Goal: Task Accomplishment & Management: Complete application form

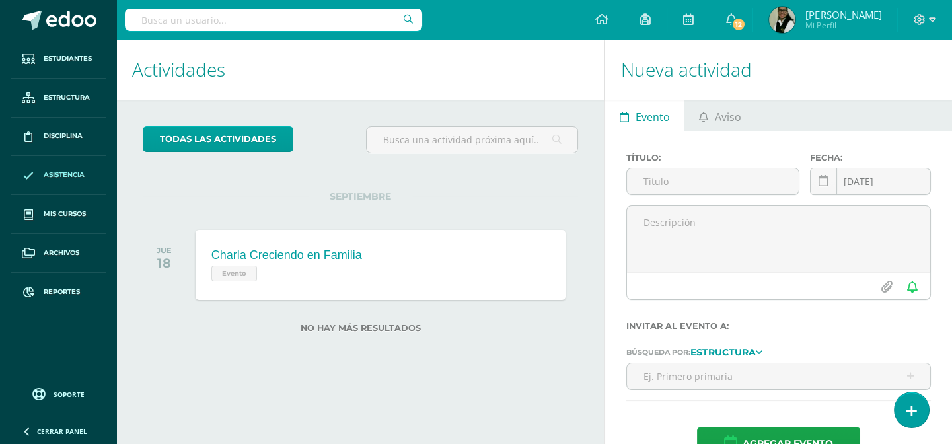
click at [71, 174] on span "Asistencia" at bounding box center [64, 175] width 41 height 11
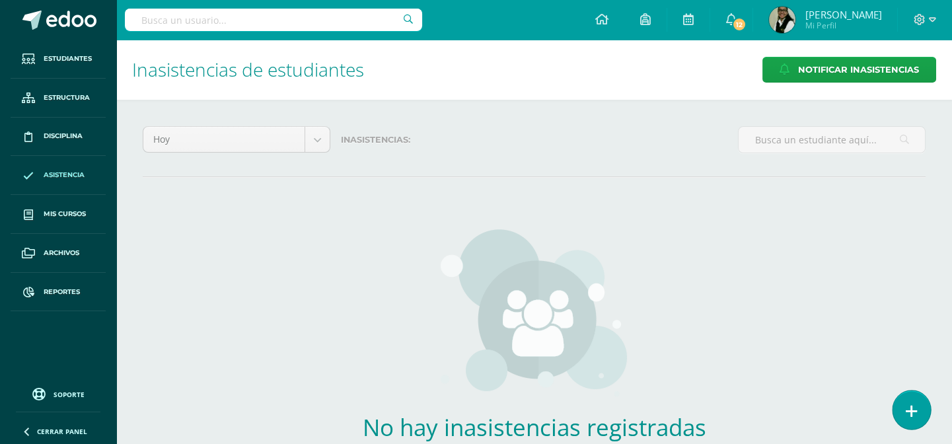
click at [919, 412] on link at bounding box center [912, 410] width 38 height 38
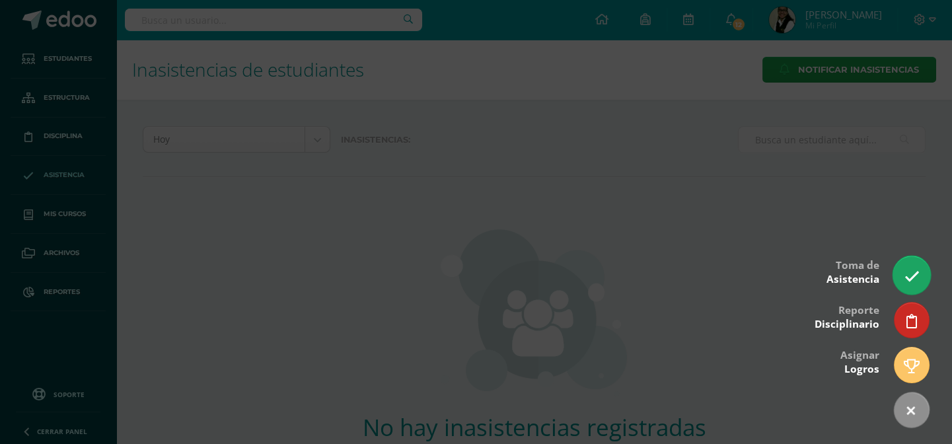
click at [916, 273] on icon at bounding box center [911, 276] width 15 height 15
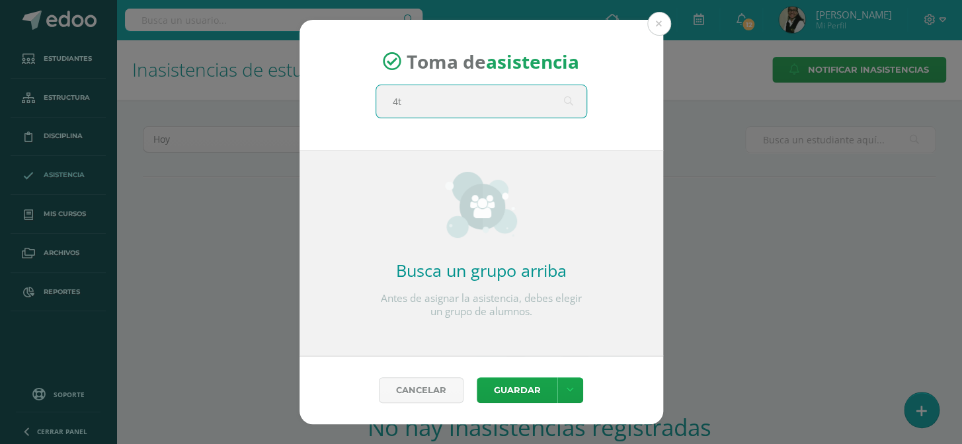
type input "4to"
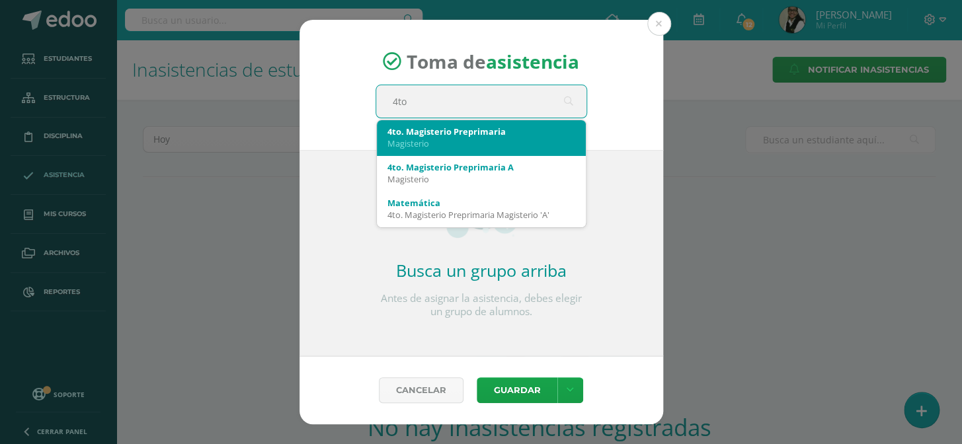
click at [520, 139] on div "Magisterio" at bounding box center [481, 143] width 188 height 12
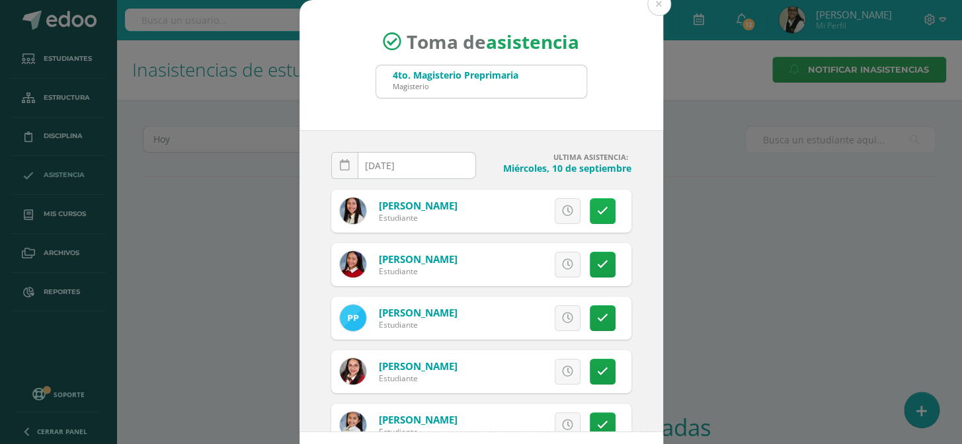
click at [597, 209] on icon at bounding box center [602, 211] width 11 height 11
click at [597, 315] on icon at bounding box center [602, 318] width 11 height 11
click at [599, 316] on icon at bounding box center [602, 318] width 7 height 11
click at [562, 315] on icon at bounding box center [567, 318] width 11 height 11
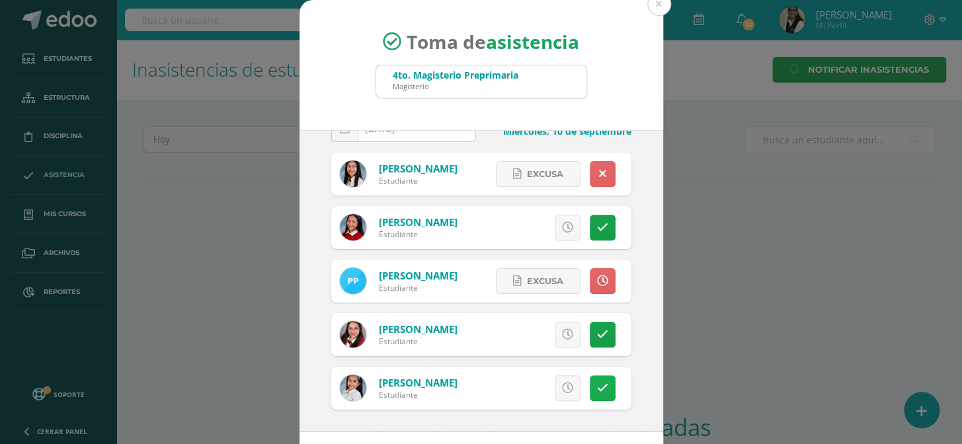
click at [597, 385] on icon at bounding box center [602, 388] width 11 height 11
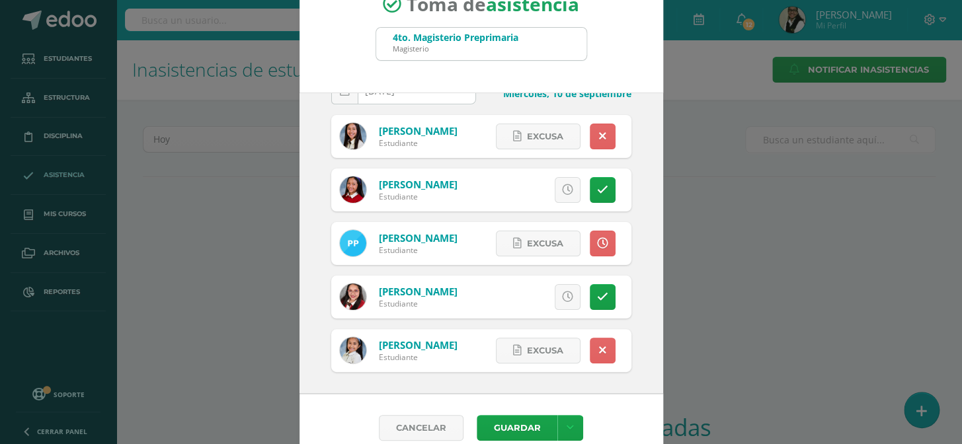
scroll to position [55, 0]
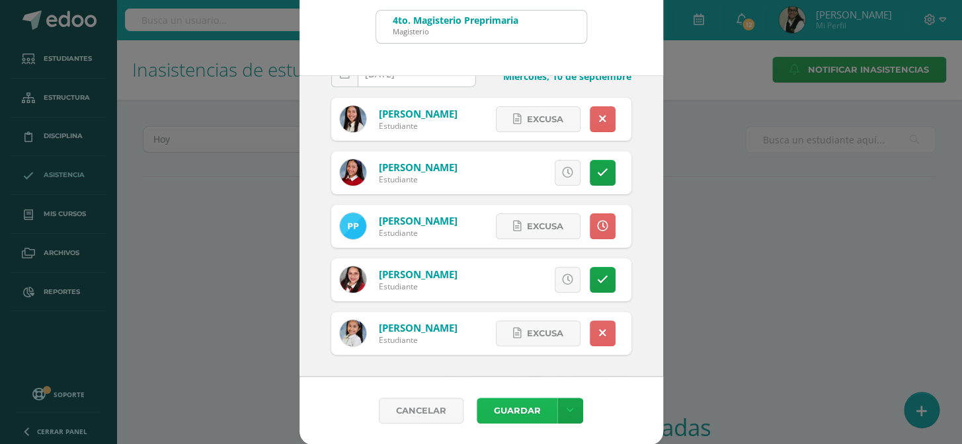
click at [502, 409] on button "Guardar" at bounding box center [516, 411] width 81 height 26
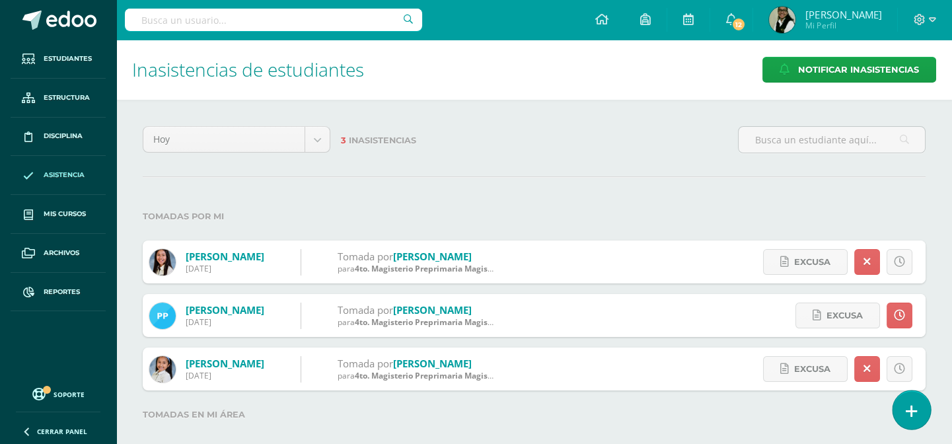
click at [915, 411] on icon at bounding box center [912, 411] width 12 height 15
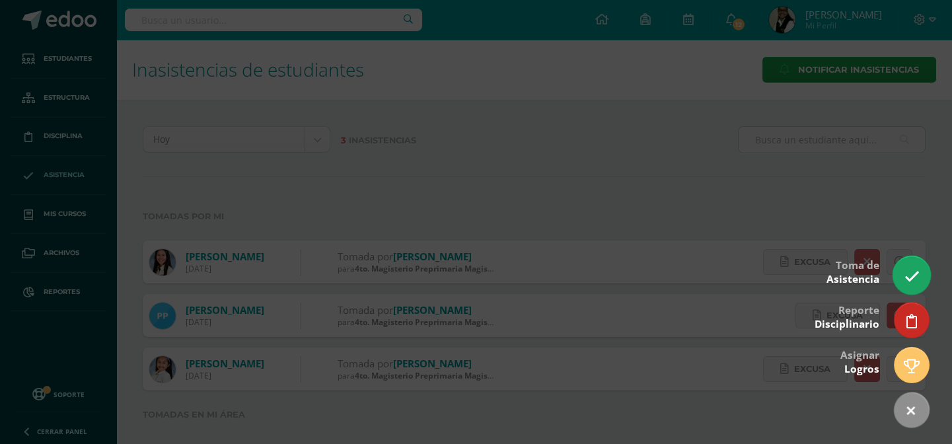
click at [912, 271] on icon at bounding box center [911, 276] width 15 height 15
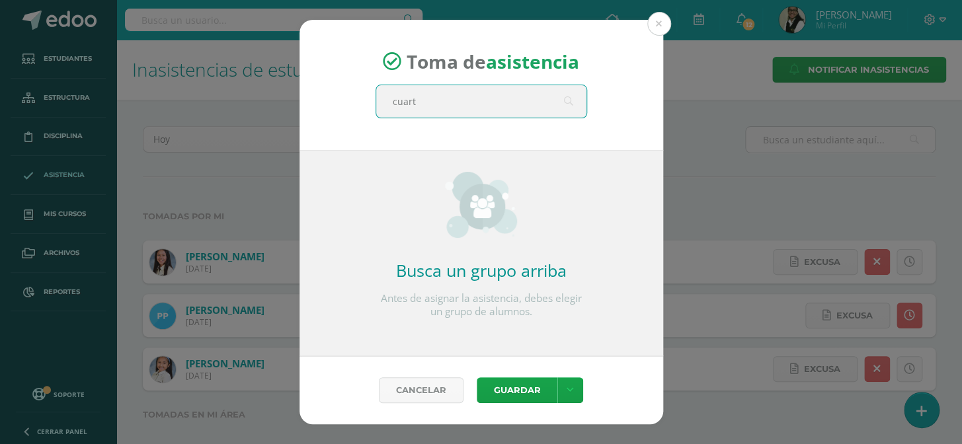
type input "cuarto"
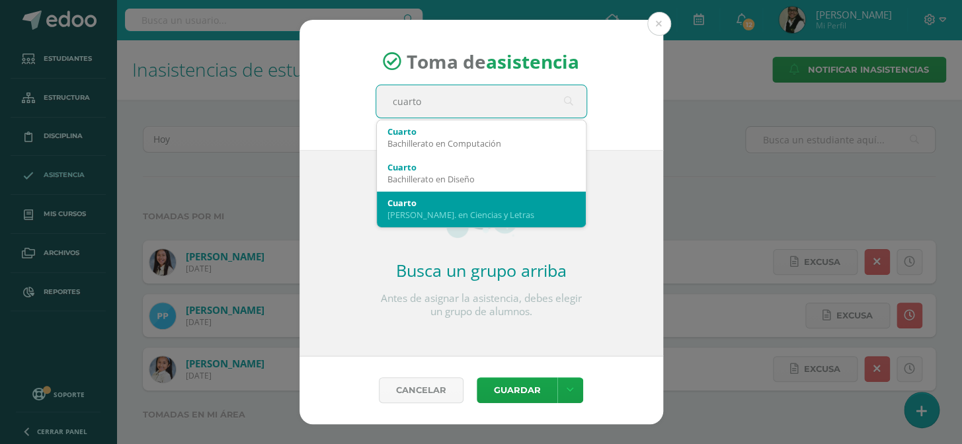
click at [455, 218] on div "Bach. en Ciencias y Letras" at bounding box center [481, 215] width 188 height 12
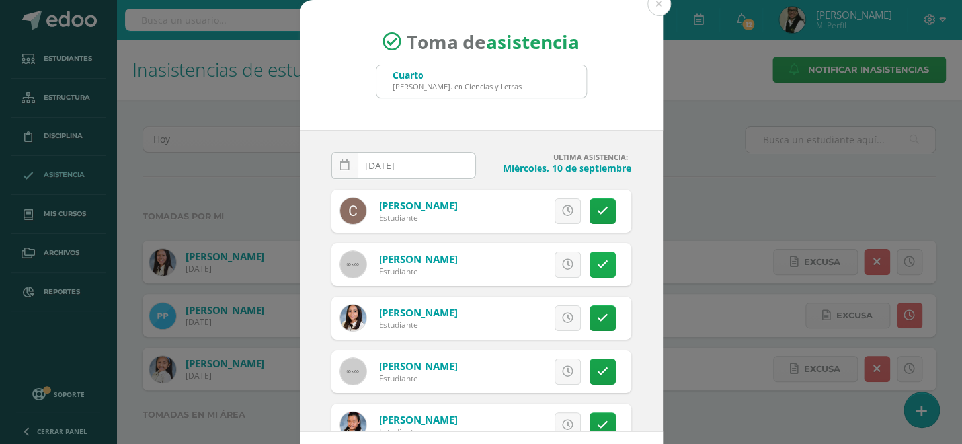
click at [597, 265] on icon at bounding box center [602, 264] width 11 height 11
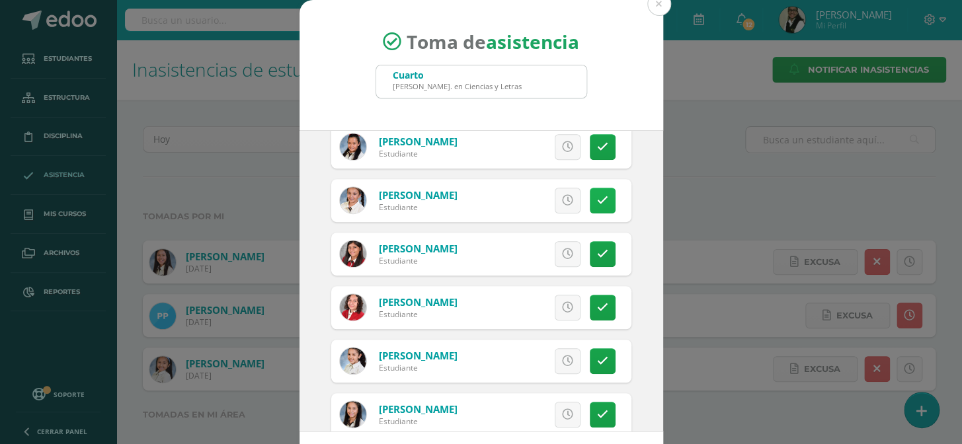
scroll to position [300, 0]
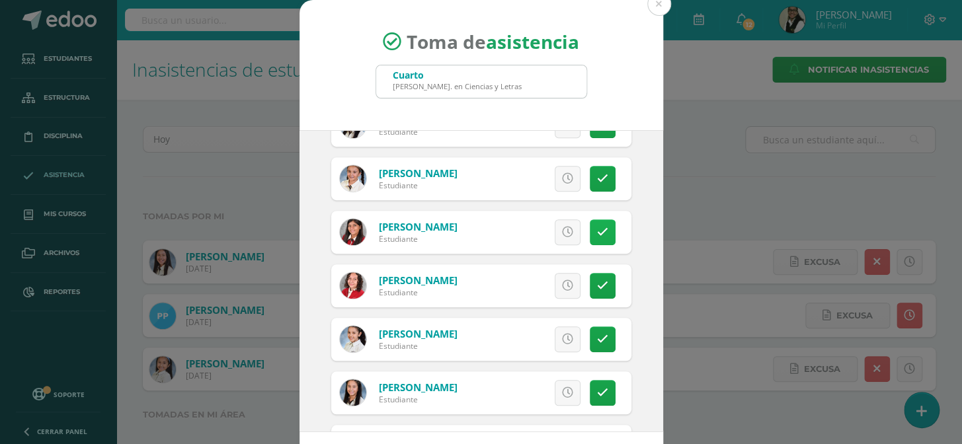
click at [597, 233] on icon at bounding box center [602, 232] width 11 height 11
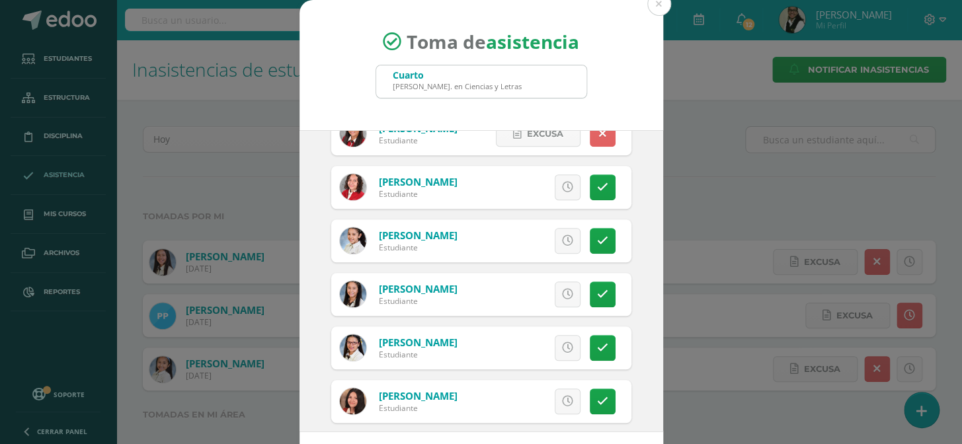
scroll to position [420, 0]
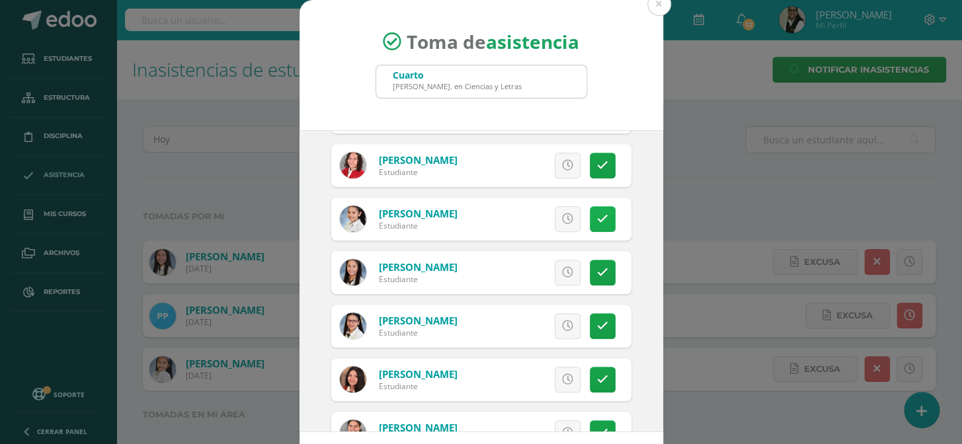
click at [597, 213] on icon at bounding box center [602, 218] width 11 height 11
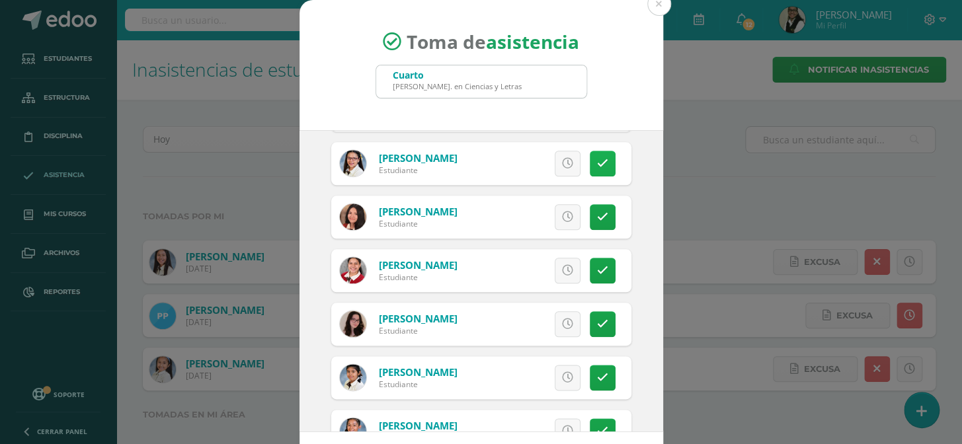
scroll to position [601, 0]
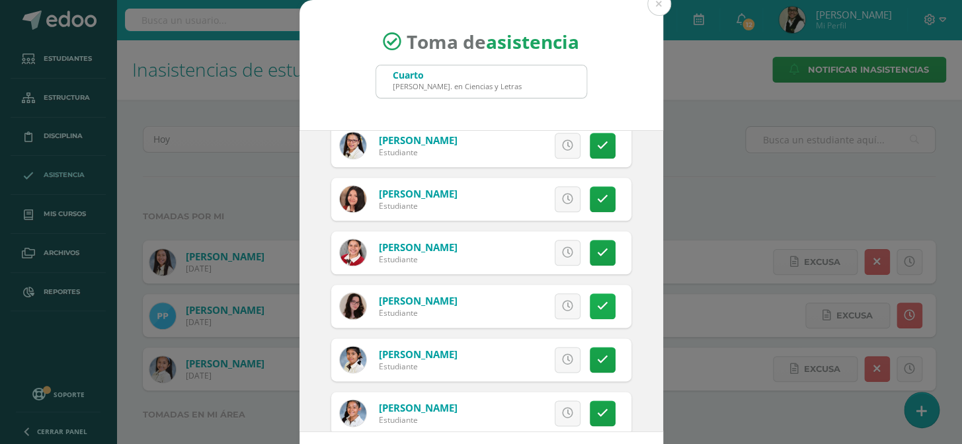
click at [597, 301] on icon at bounding box center [602, 306] width 11 height 11
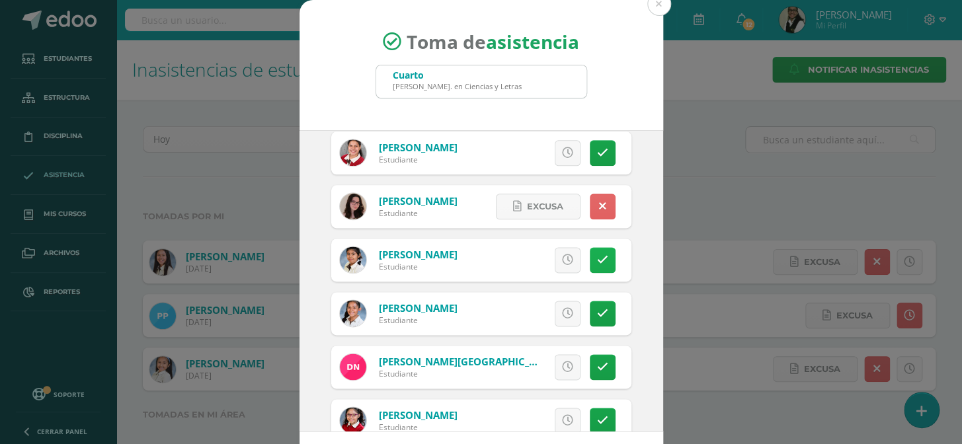
scroll to position [720, 0]
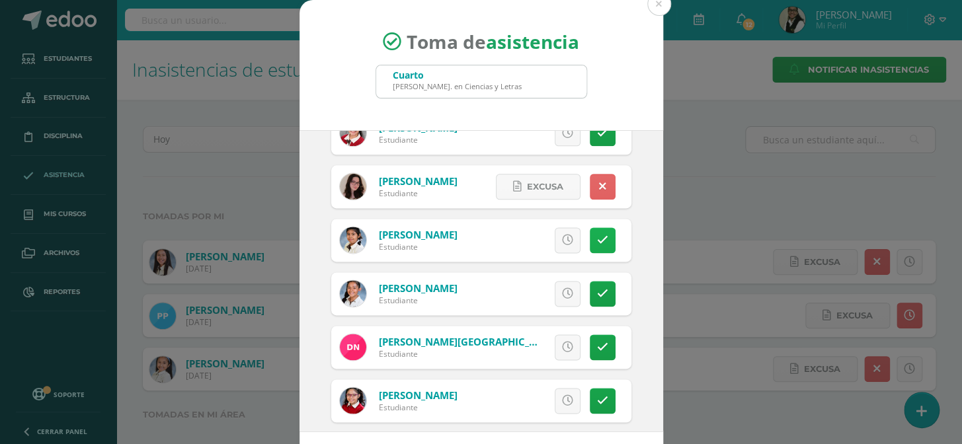
click at [597, 237] on icon at bounding box center [602, 240] width 11 height 11
click at [589, 285] on link at bounding box center [602, 294] width 26 height 26
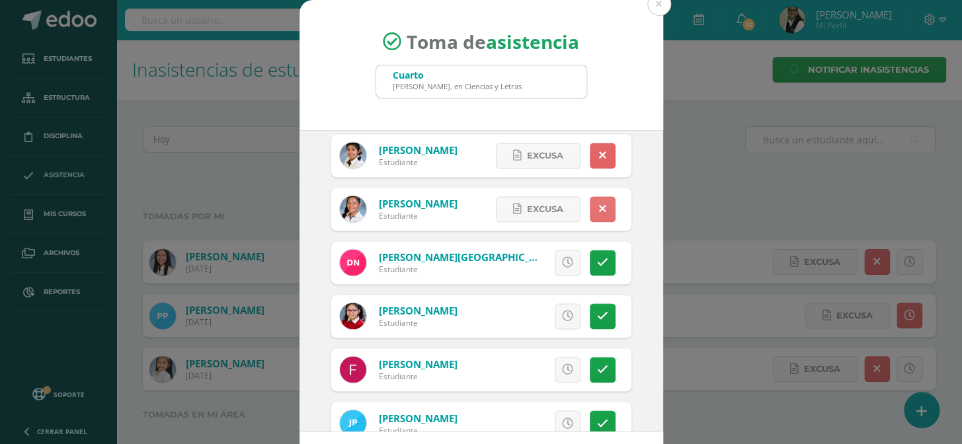
scroll to position [841, 0]
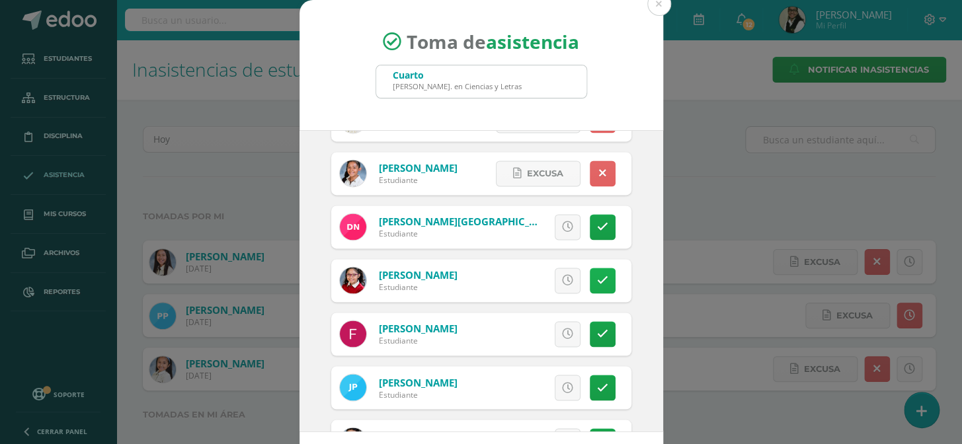
click at [597, 276] on icon at bounding box center [602, 280] width 11 height 11
click at [597, 330] on icon at bounding box center [602, 333] width 11 height 11
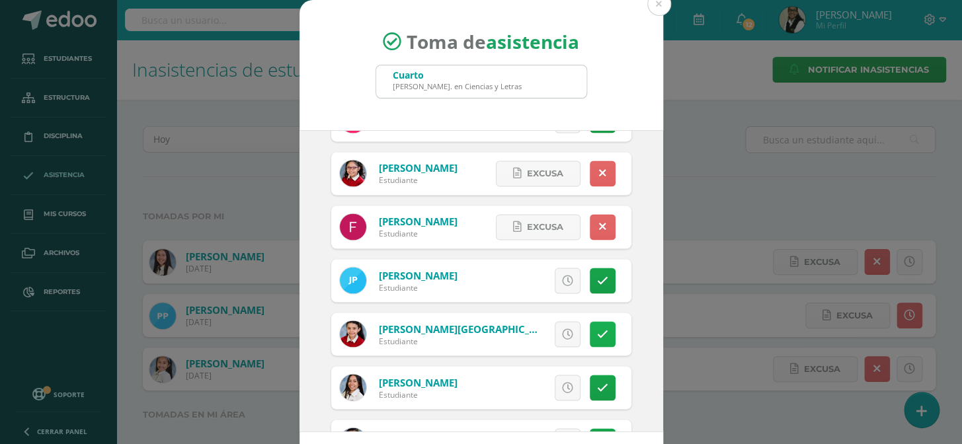
scroll to position [961, 0]
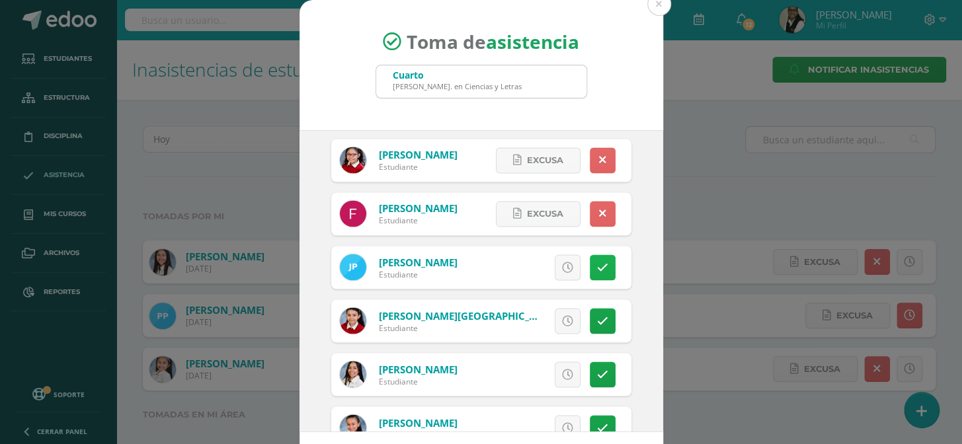
click at [589, 267] on link at bounding box center [602, 267] width 26 height 26
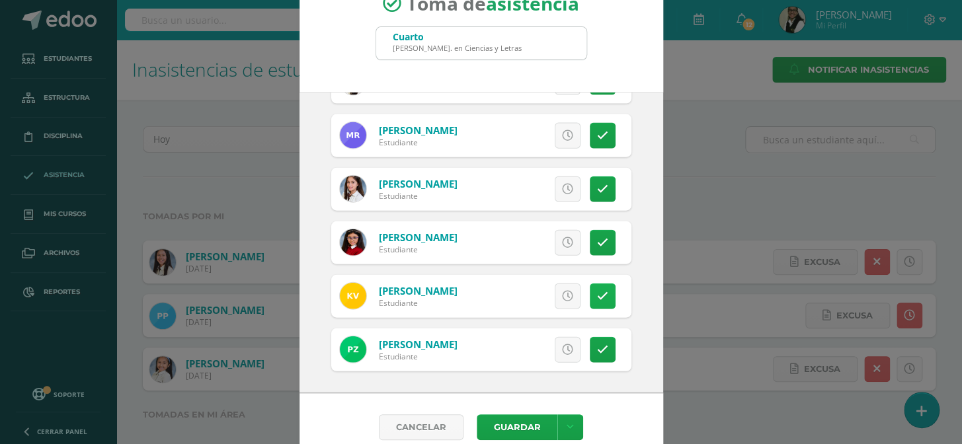
scroll to position [55, 0]
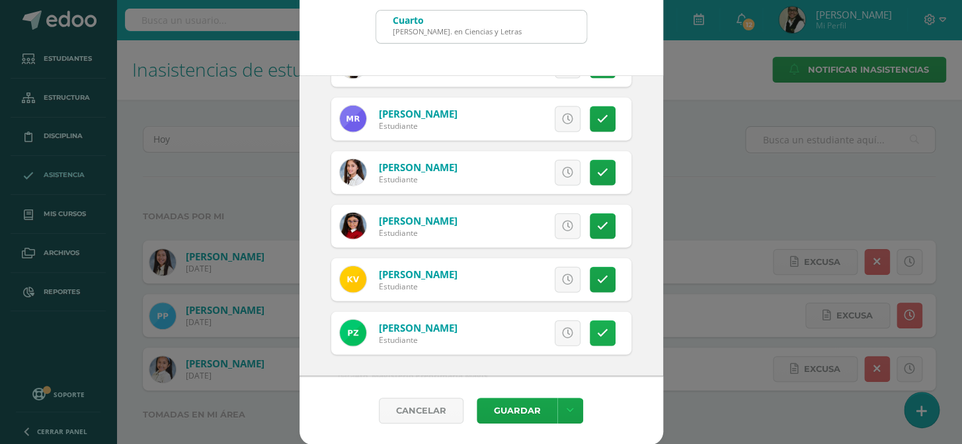
click at [594, 330] on link at bounding box center [602, 334] width 26 height 26
click at [531, 412] on button "Guardar" at bounding box center [516, 411] width 81 height 26
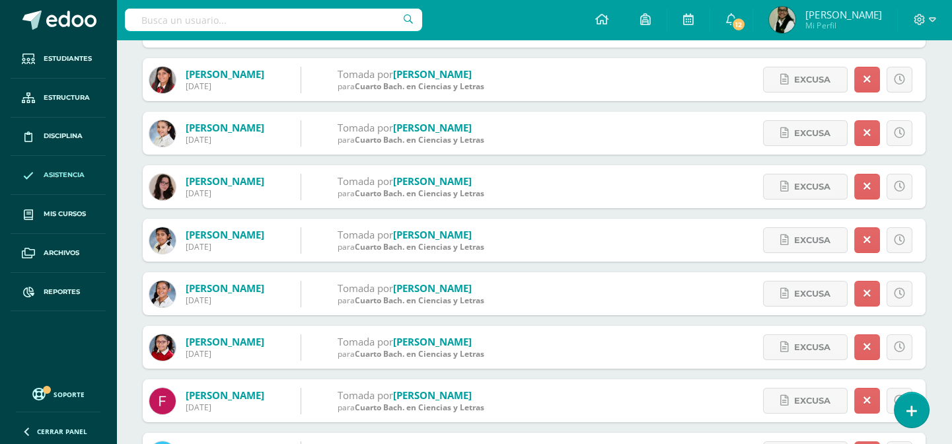
scroll to position [420, 0]
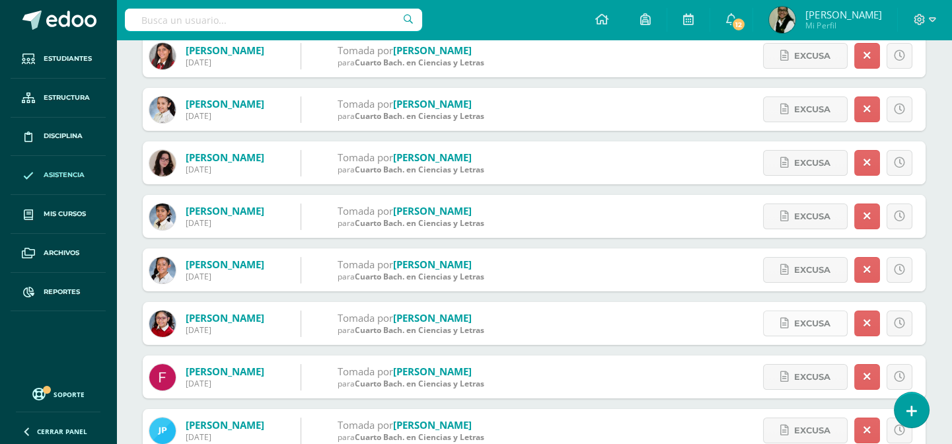
click at [806, 319] on span "Excusa" at bounding box center [812, 323] width 36 height 24
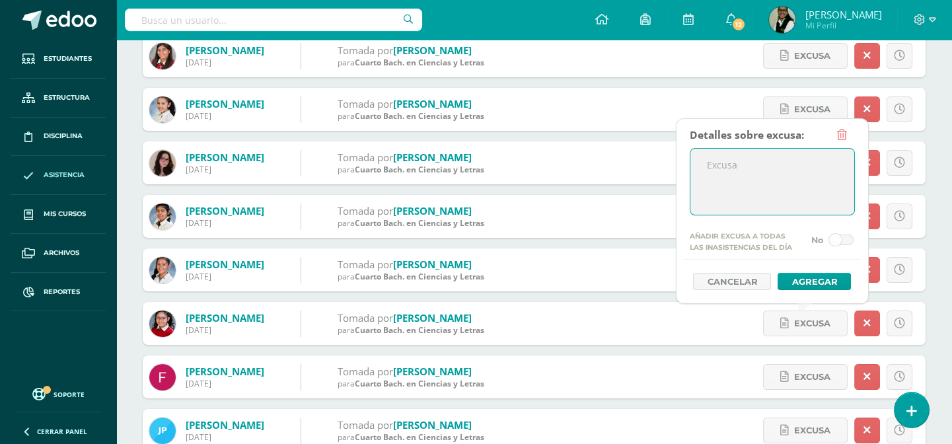
click at [745, 177] on textarea at bounding box center [773, 182] width 164 height 66
type textarea "Cita médica"
click at [807, 280] on button "Agregar" at bounding box center [814, 281] width 73 height 17
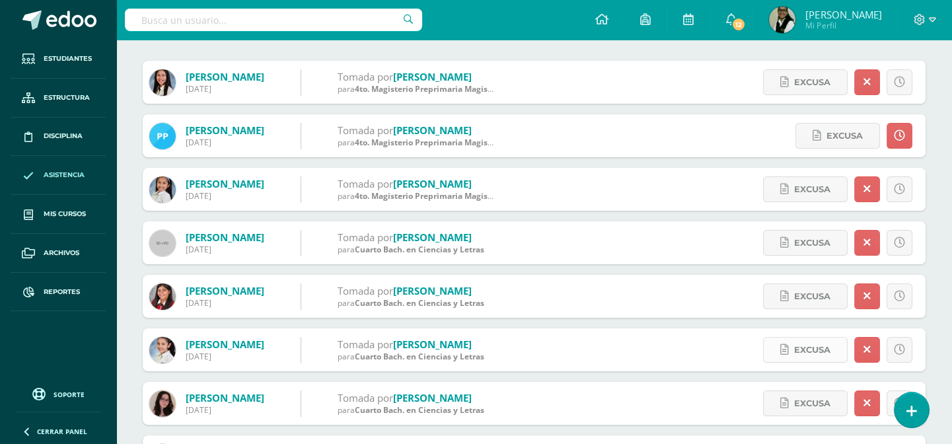
click at [815, 350] on span "Excusa" at bounding box center [812, 350] width 36 height 24
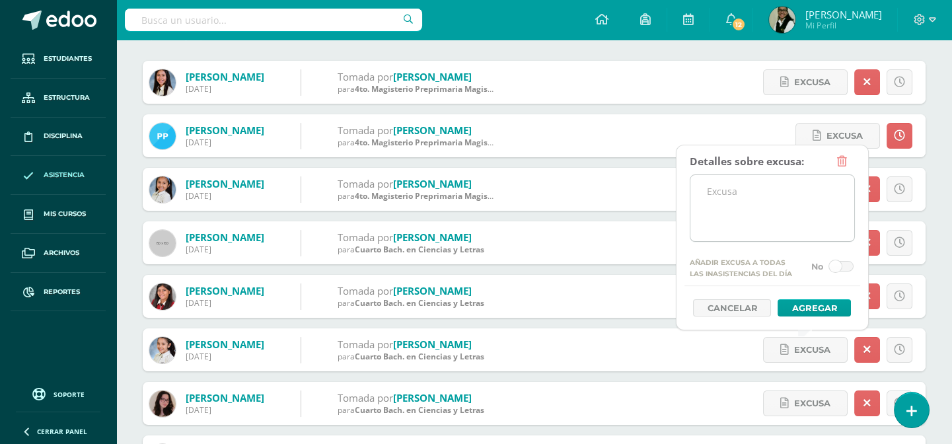
click at [729, 205] on textarea at bounding box center [773, 208] width 164 height 66
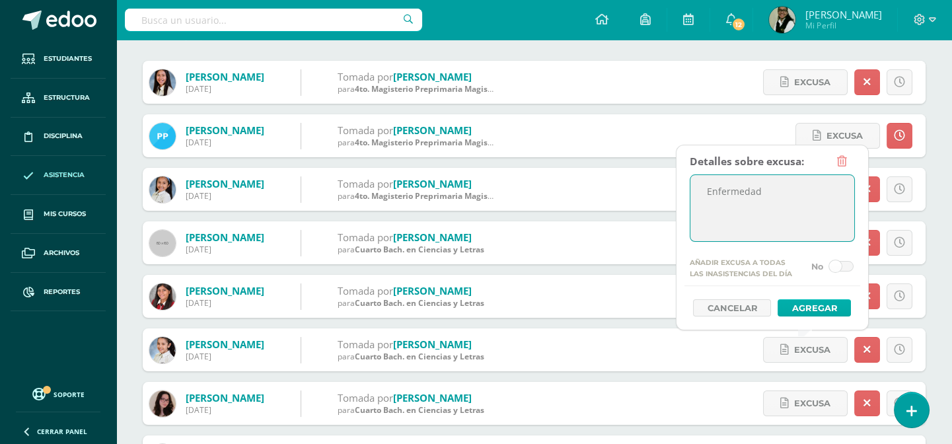
type textarea "Enfermedad"
click at [830, 307] on button "Agregar" at bounding box center [814, 307] width 73 height 17
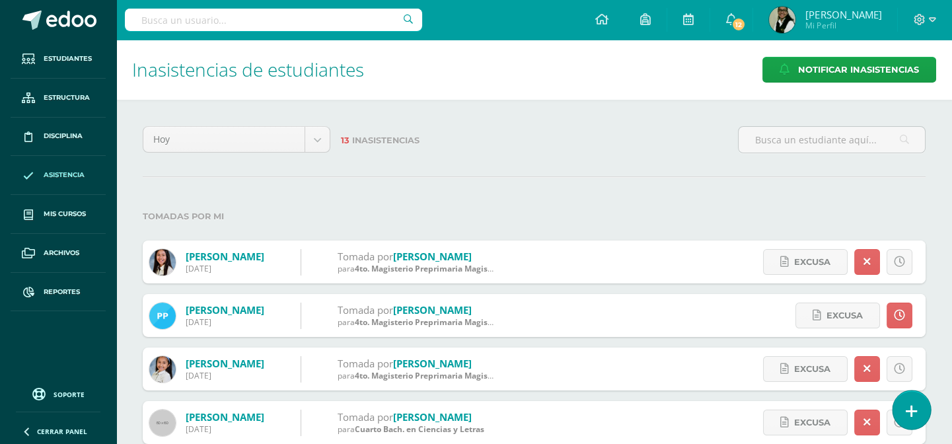
click at [908, 410] on icon at bounding box center [912, 411] width 12 height 15
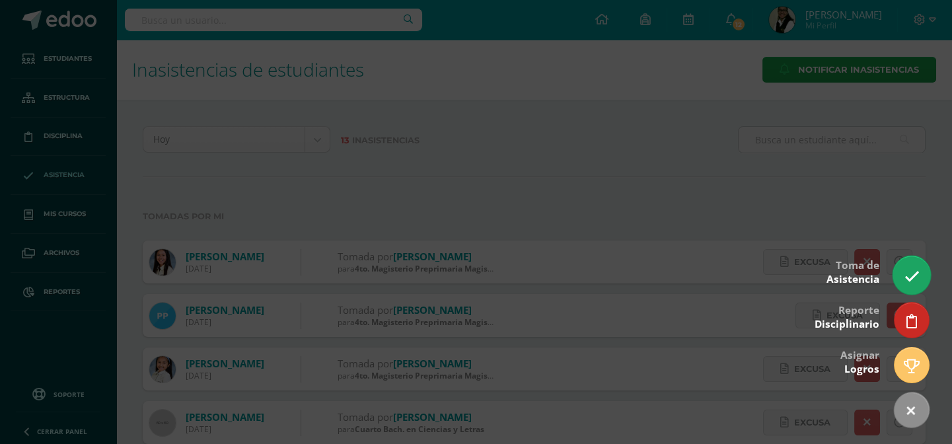
click at [908, 267] on link at bounding box center [912, 275] width 38 height 38
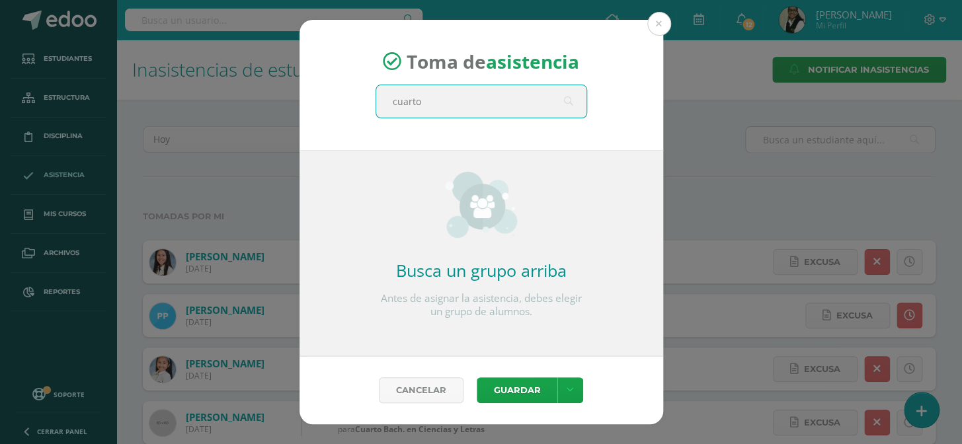
type input "cuarto c"
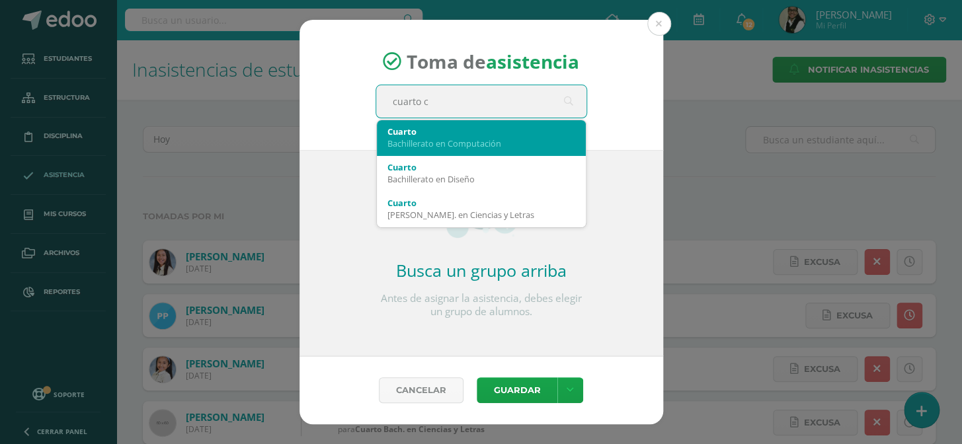
click at [527, 143] on div "Bachillerato en Computación" at bounding box center [481, 143] width 188 height 12
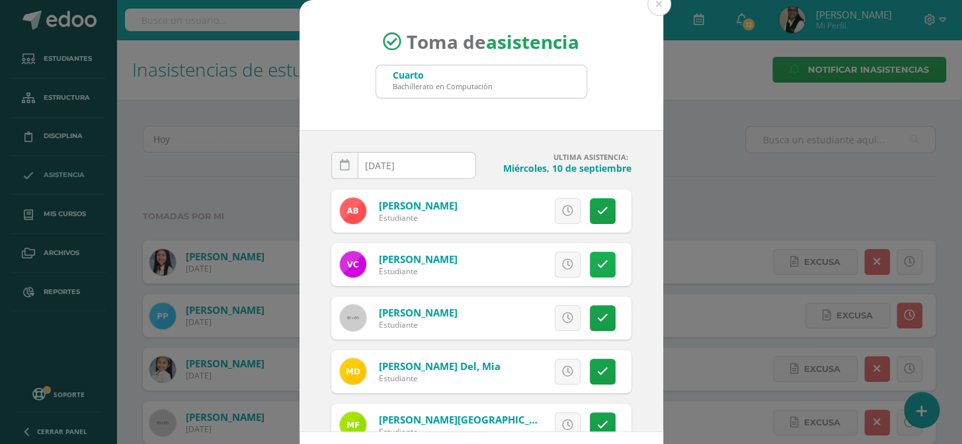
click at [597, 262] on icon at bounding box center [602, 264] width 11 height 11
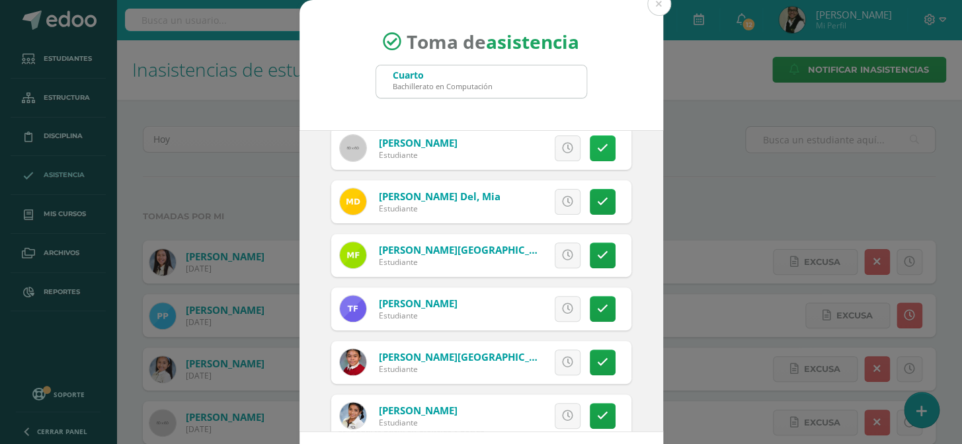
scroll to position [180, 0]
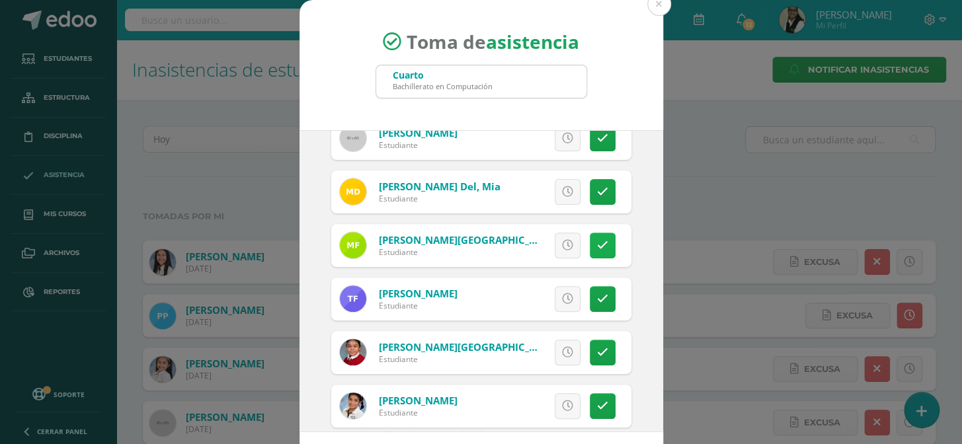
click at [591, 237] on link at bounding box center [602, 246] width 26 height 26
click at [531, 243] on span "Excusa" at bounding box center [545, 245] width 36 height 24
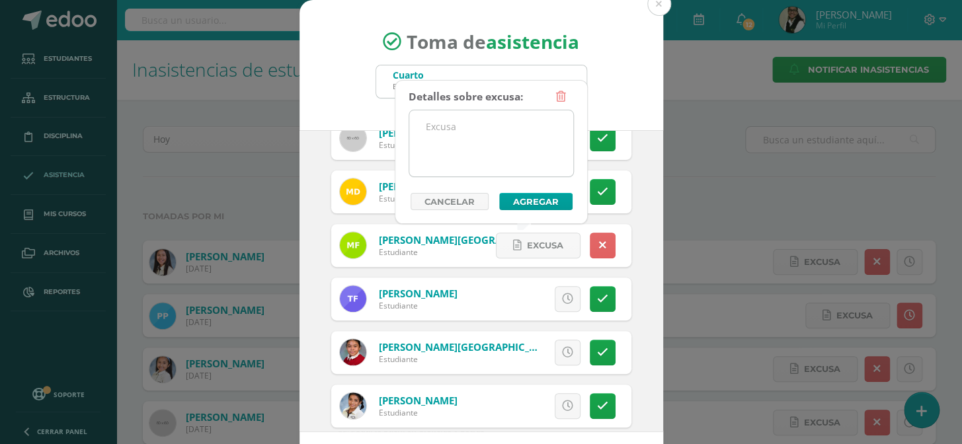
click at [504, 132] on textarea at bounding box center [491, 143] width 164 height 66
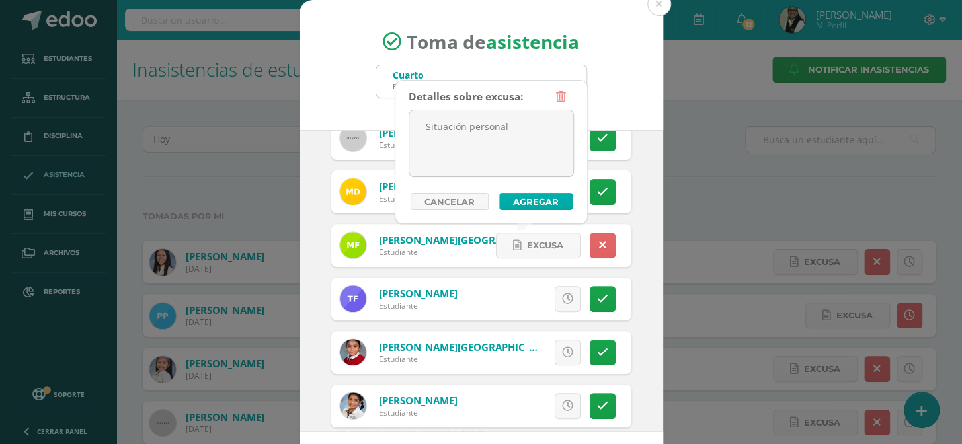
type textarea "Situación personal"
click at [541, 198] on button "Agregar" at bounding box center [535, 201] width 73 height 17
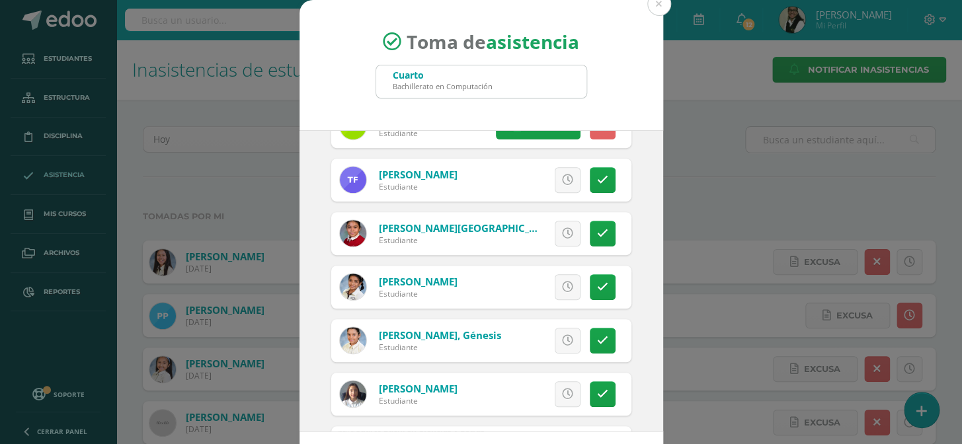
scroll to position [300, 0]
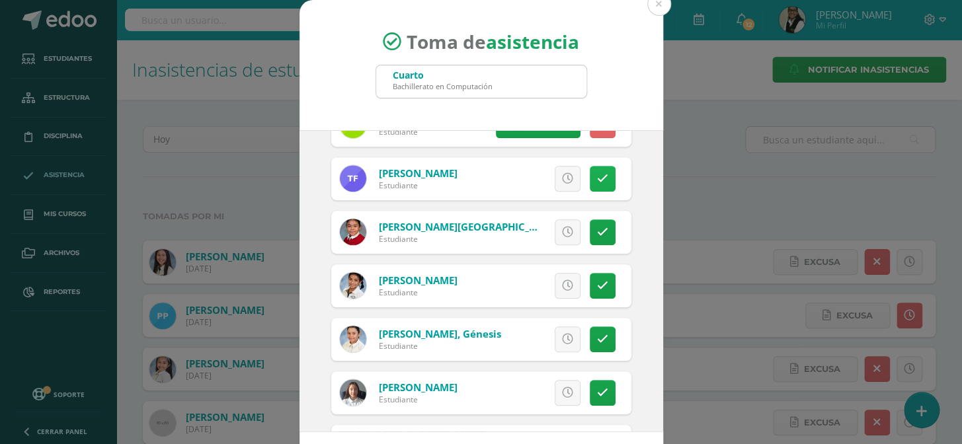
click at [594, 178] on link at bounding box center [602, 179] width 26 height 26
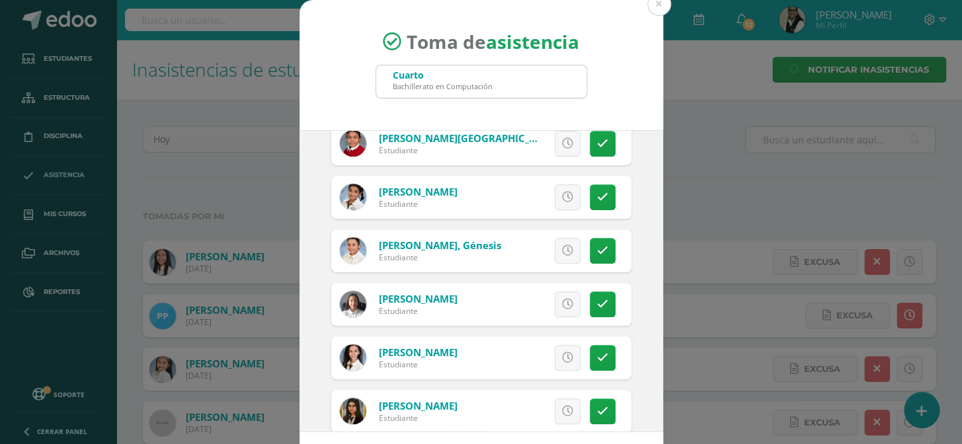
scroll to position [360, 0]
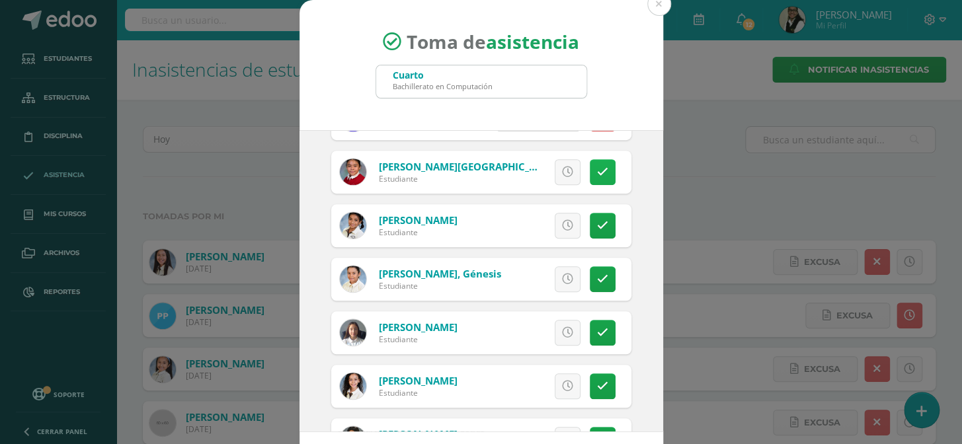
click at [597, 170] on icon at bounding box center [602, 172] width 11 height 11
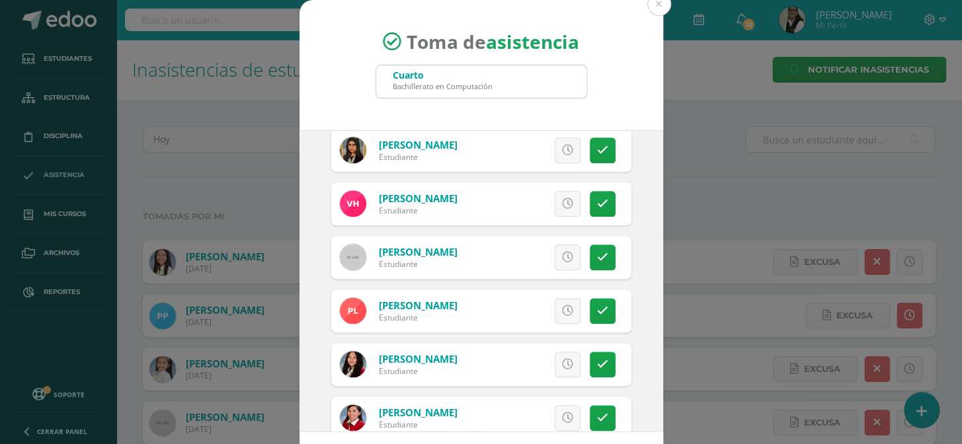
scroll to position [661, 0]
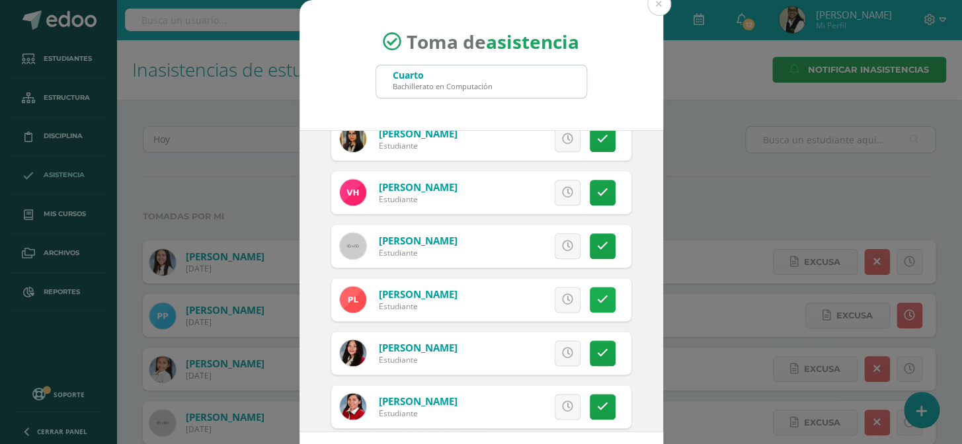
click at [597, 303] on icon at bounding box center [602, 299] width 11 height 11
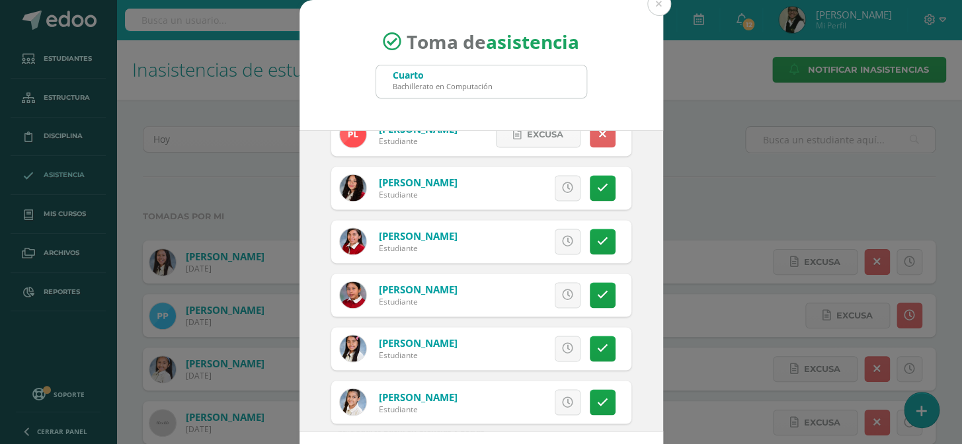
scroll to position [841, 0]
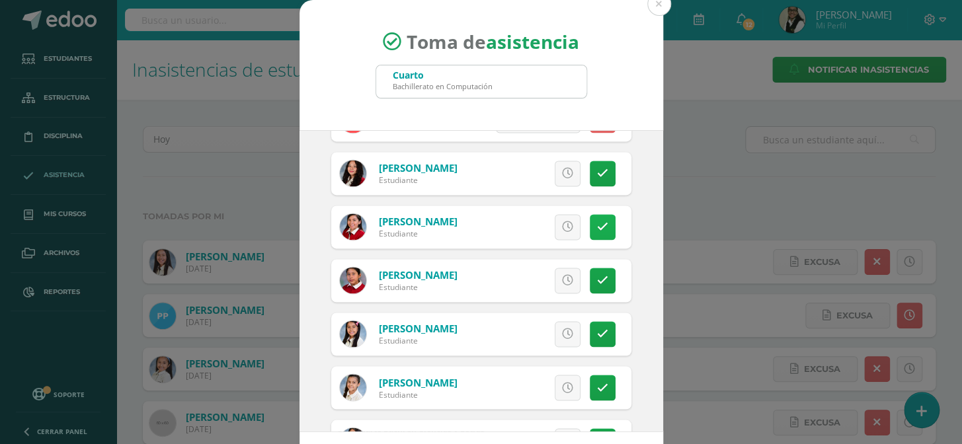
click at [597, 221] on icon at bounding box center [602, 226] width 11 height 11
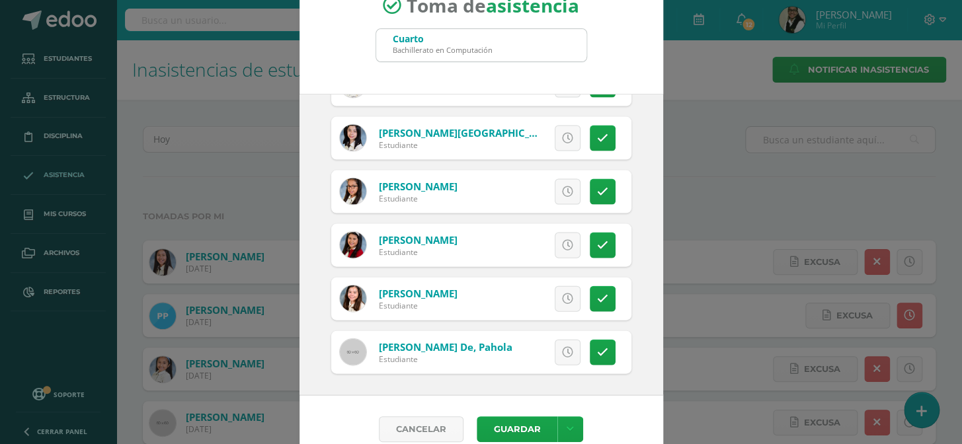
scroll to position [55, 0]
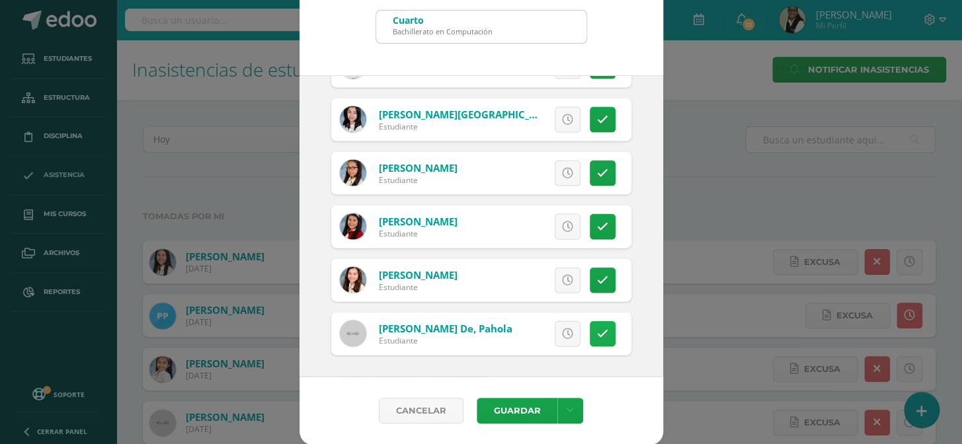
click at [597, 328] on icon at bounding box center [602, 333] width 11 height 11
click at [523, 411] on button "Guardar" at bounding box center [516, 411] width 81 height 26
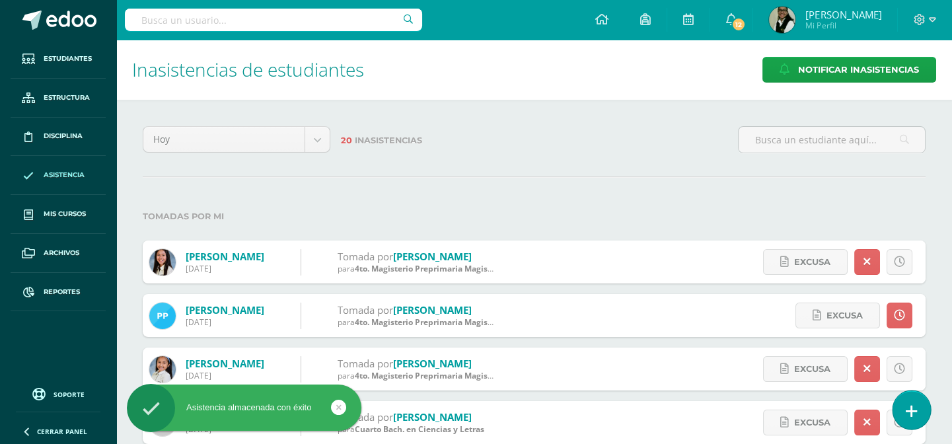
click at [909, 408] on icon at bounding box center [912, 411] width 12 height 15
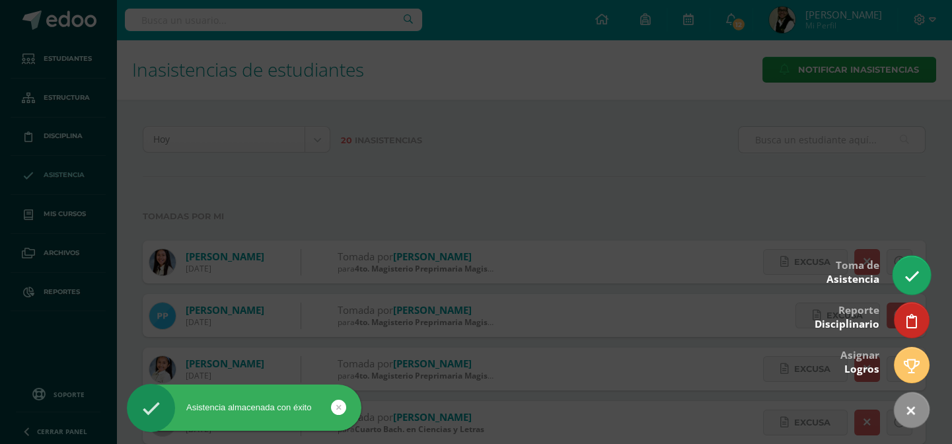
click at [904, 270] on icon at bounding box center [911, 276] width 15 height 15
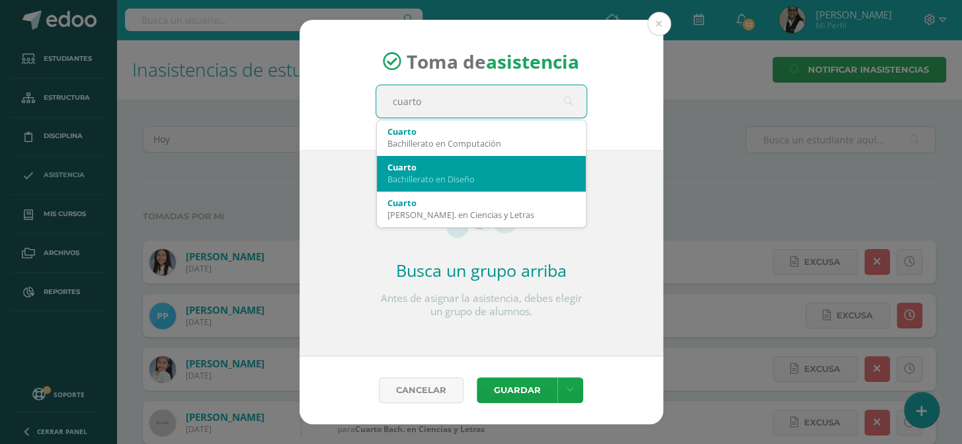
type input "cuarto"
click at [543, 178] on div "Bachillerato en Diseño" at bounding box center [481, 179] width 188 height 12
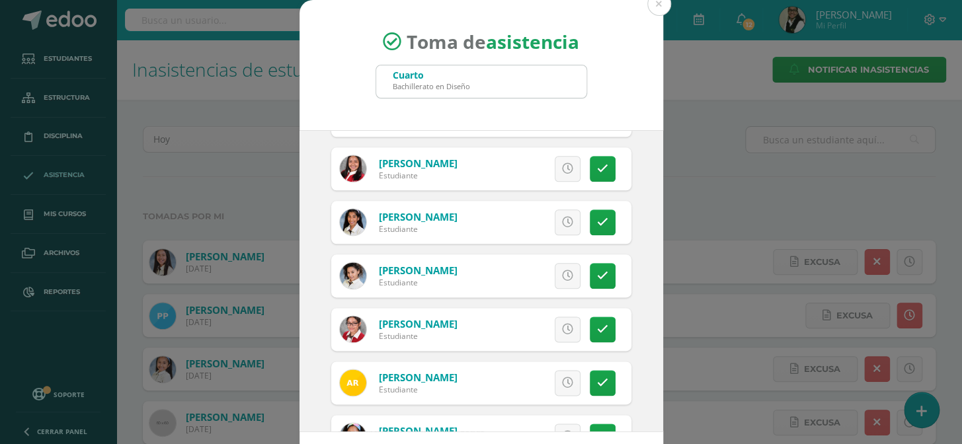
scroll to position [661, 0]
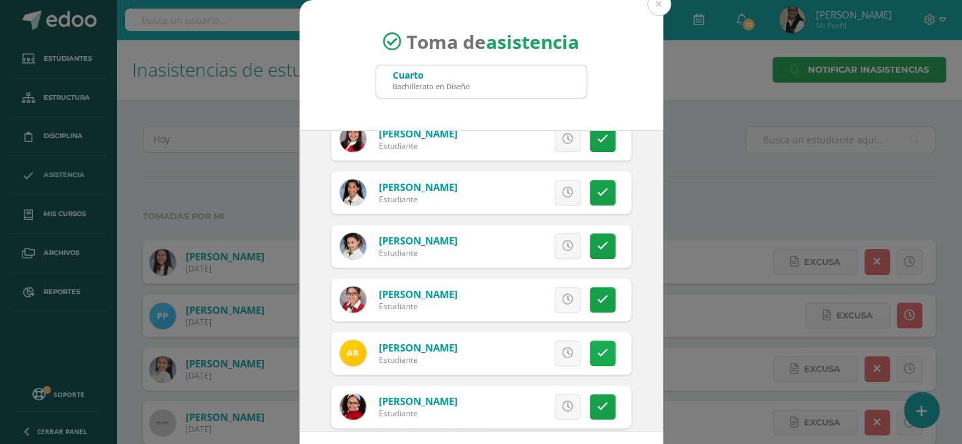
click at [597, 348] on icon at bounding box center [602, 353] width 11 height 11
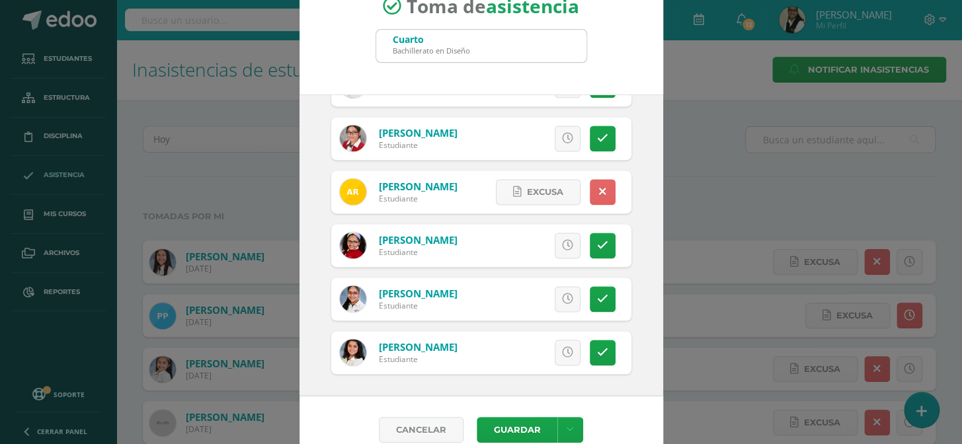
scroll to position [55, 0]
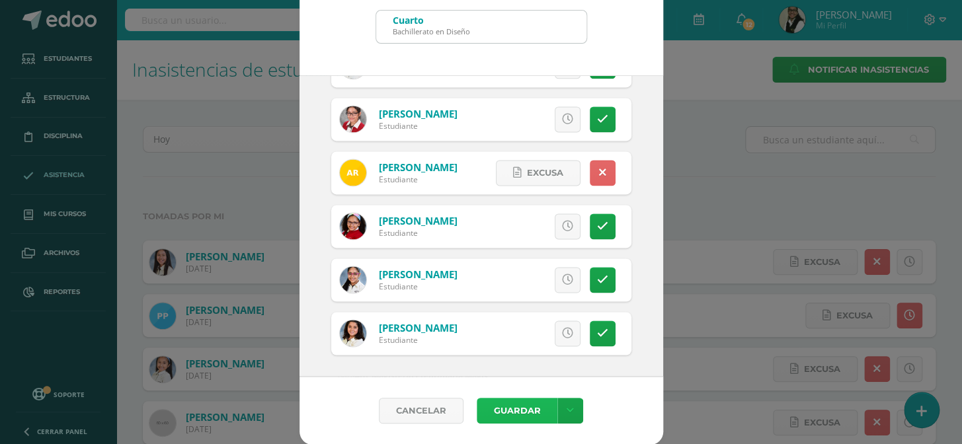
click at [504, 405] on button "Guardar" at bounding box center [516, 411] width 81 height 26
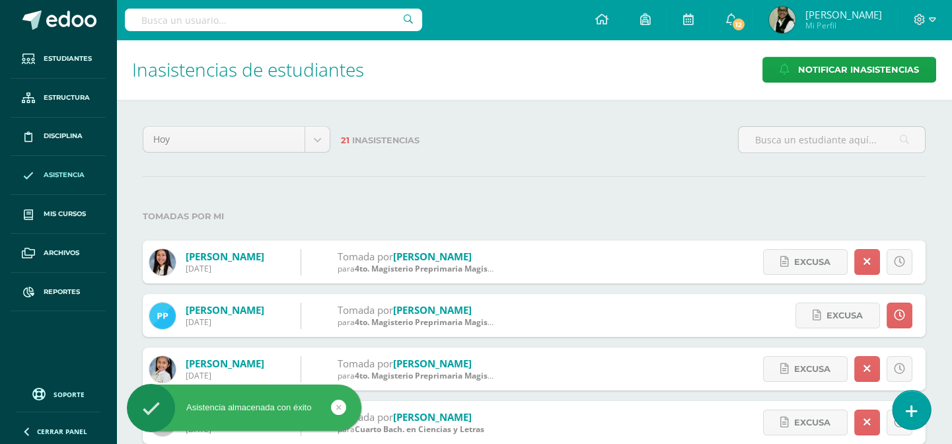
click at [915, 414] on icon at bounding box center [912, 411] width 12 height 15
click at [912, 409] on icon at bounding box center [912, 411] width 12 height 15
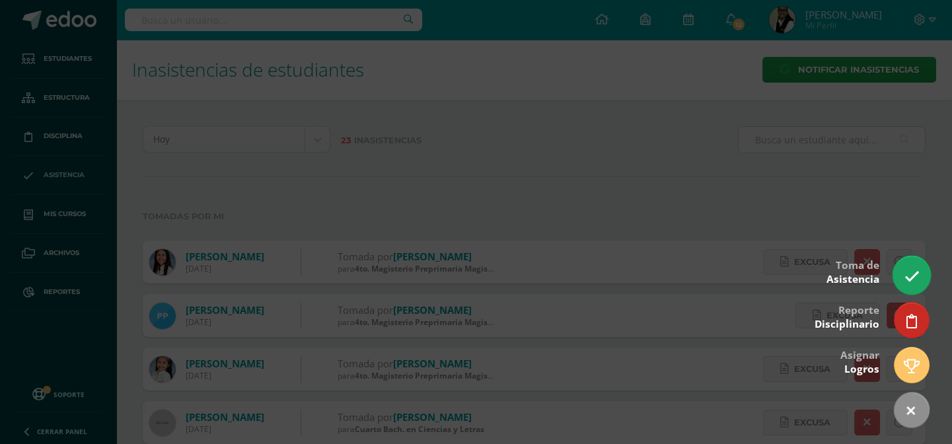
click at [917, 276] on icon at bounding box center [911, 276] width 15 height 15
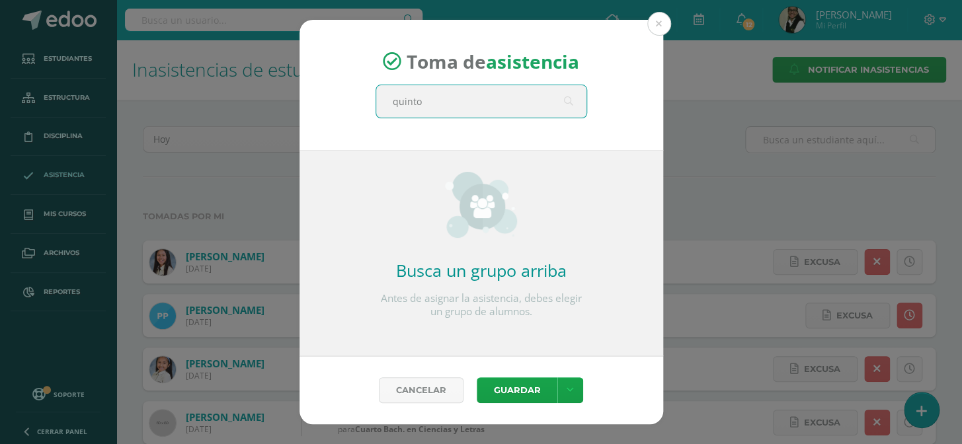
type input "quinto b"
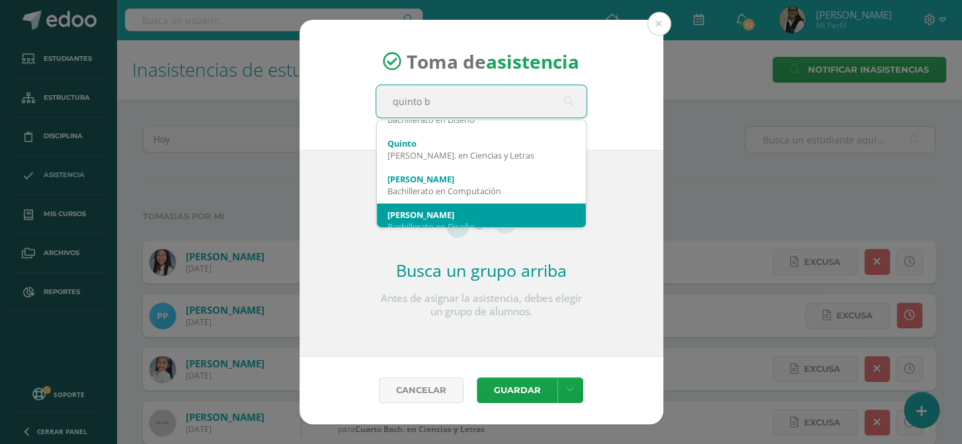
scroll to position [142, 0]
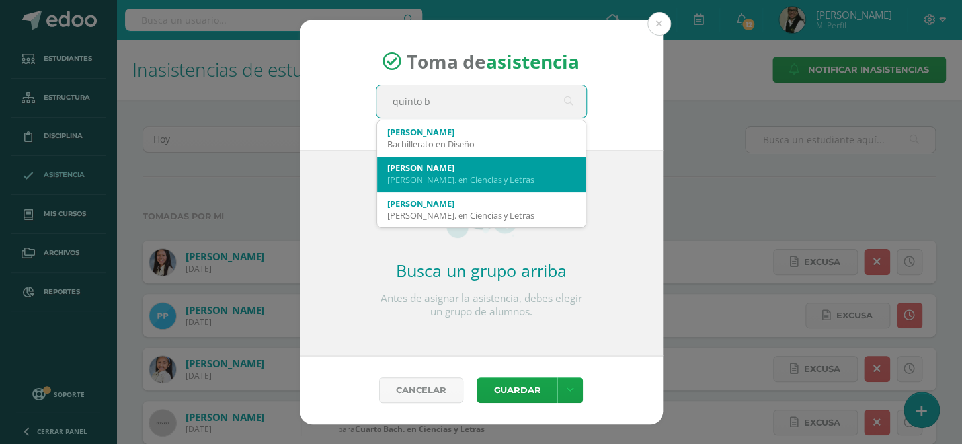
click at [495, 184] on div "[PERSON_NAME]. en Ciencias y Letras" at bounding box center [481, 180] width 188 height 12
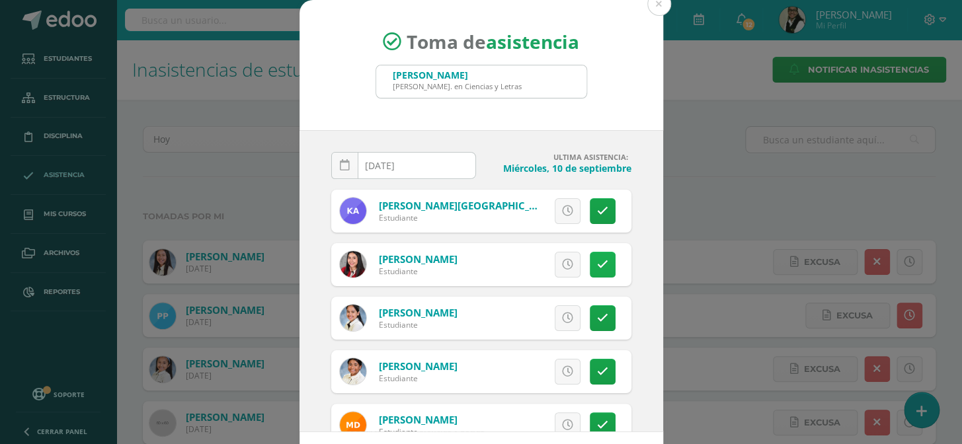
click at [594, 254] on link at bounding box center [602, 265] width 26 height 26
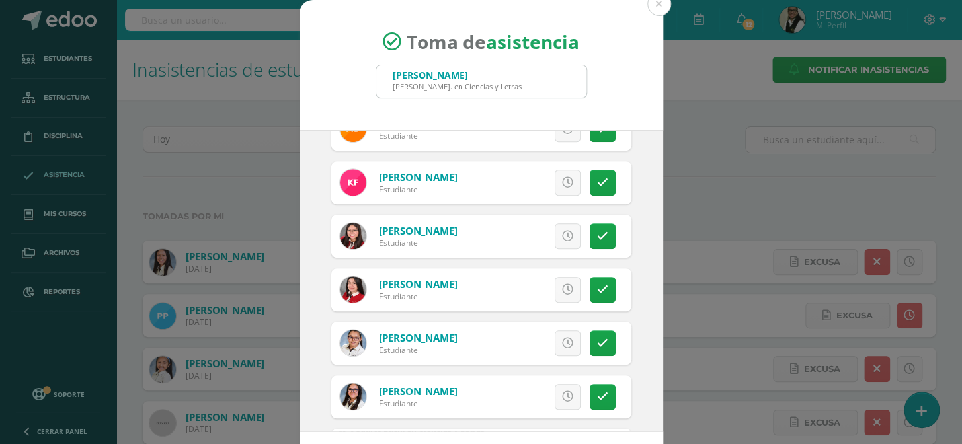
scroll to position [300, 0]
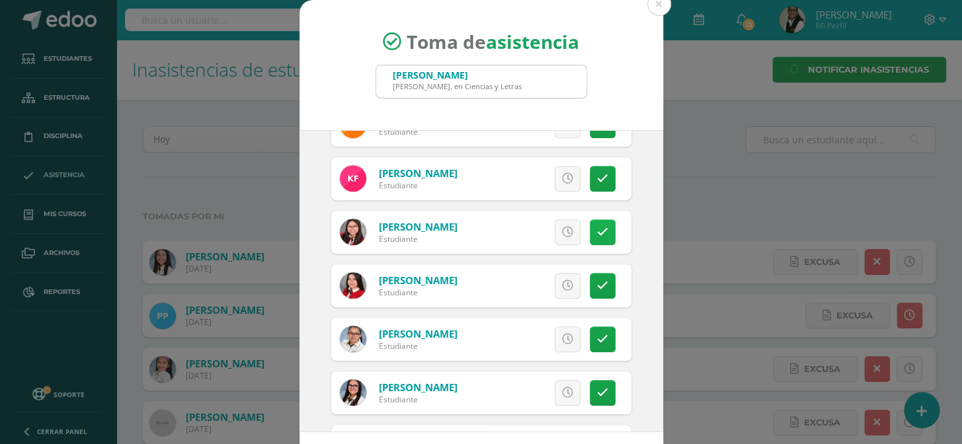
click at [597, 232] on icon at bounding box center [602, 232] width 11 height 11
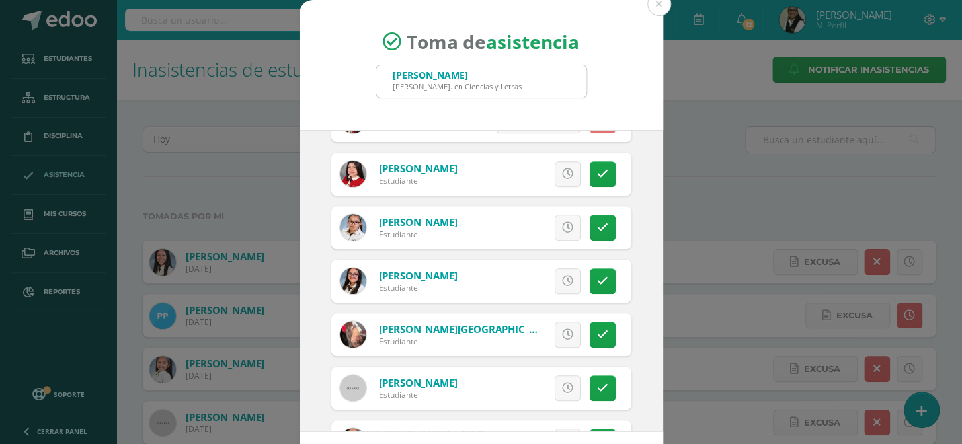
scroll to position [420, 0]
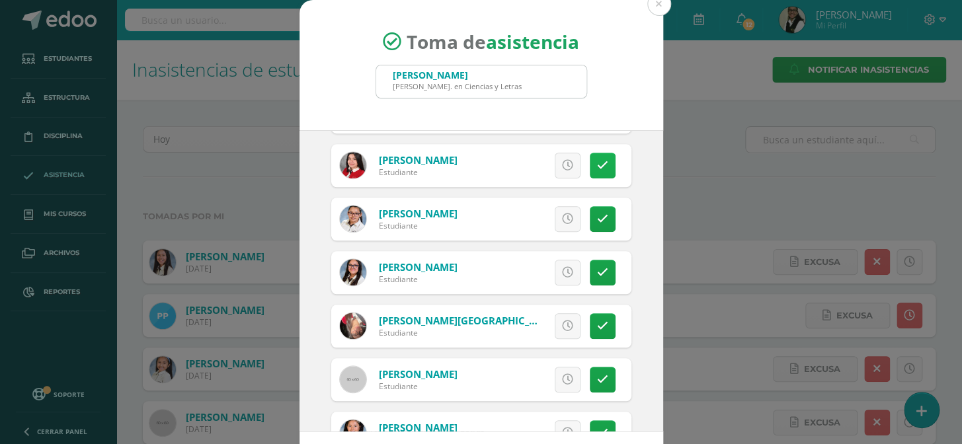
click at [589, 167] on link at bounding box center [602, 166] width 26 height 26
click at [527, 159] on span "Excusa" at bounding box center [545, 165] width 36 height 24
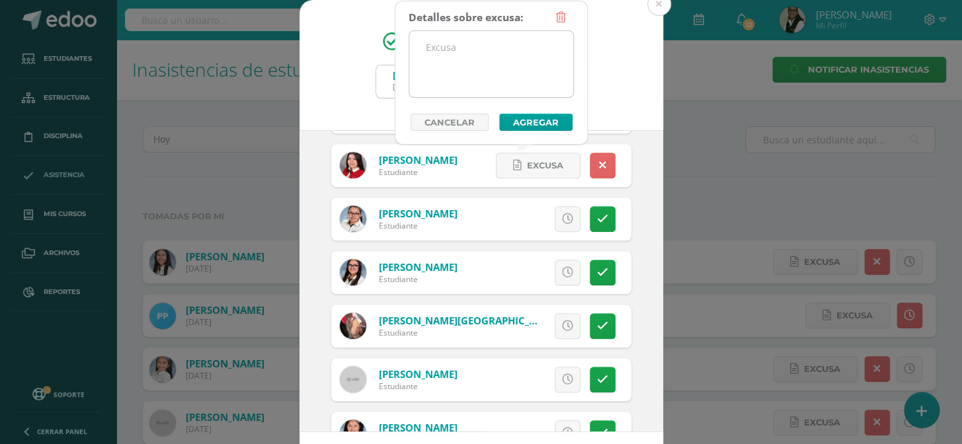
click at [440, 46] on textarea at bounding box center [491, 64] width 164 height 66
click at [444, 49] on textarea "Cirugia de cornetes" at bounding box center [491, 64] width 164 height 66
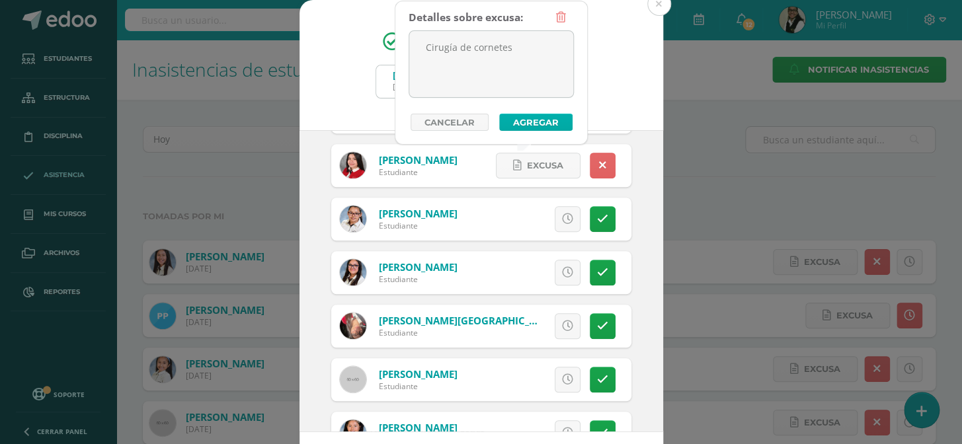
type textarea "Cirugía de cornetes"
click at [535, 122] on button "Agregar" at bounding box center [535, 122] width 73 height 17
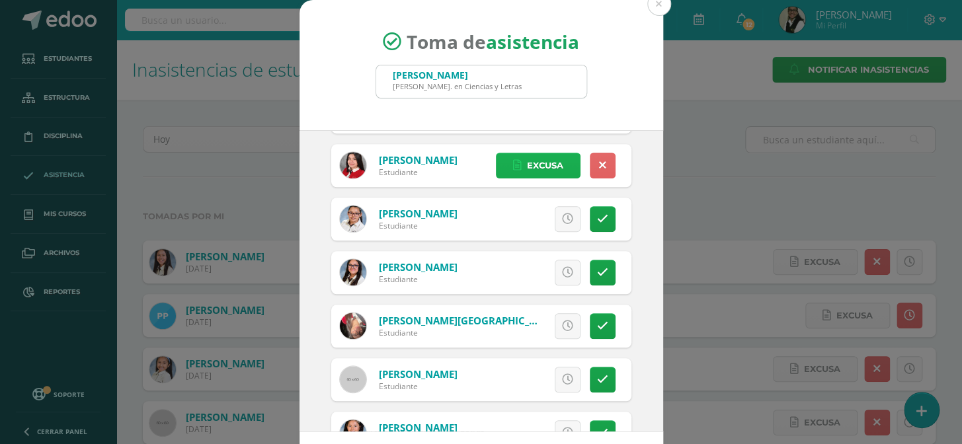
scroll to position [480, 0]
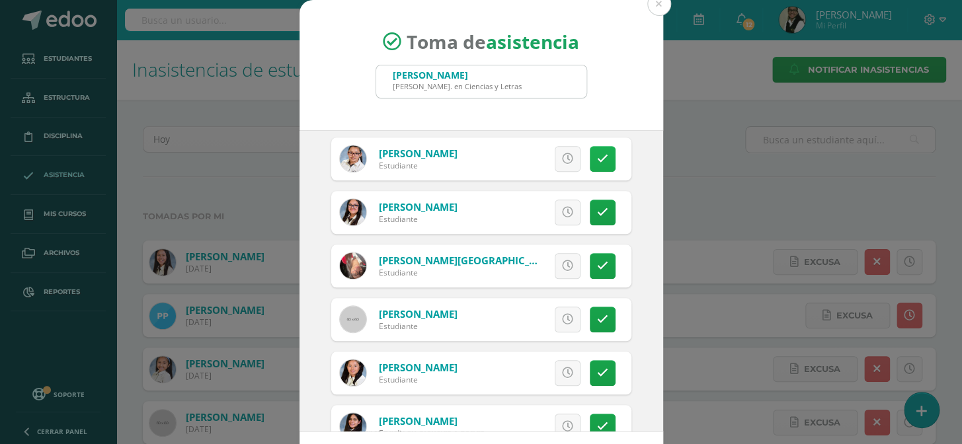
click at [597, 158] on icon at bounding box center [602, 158] width 11 height 11
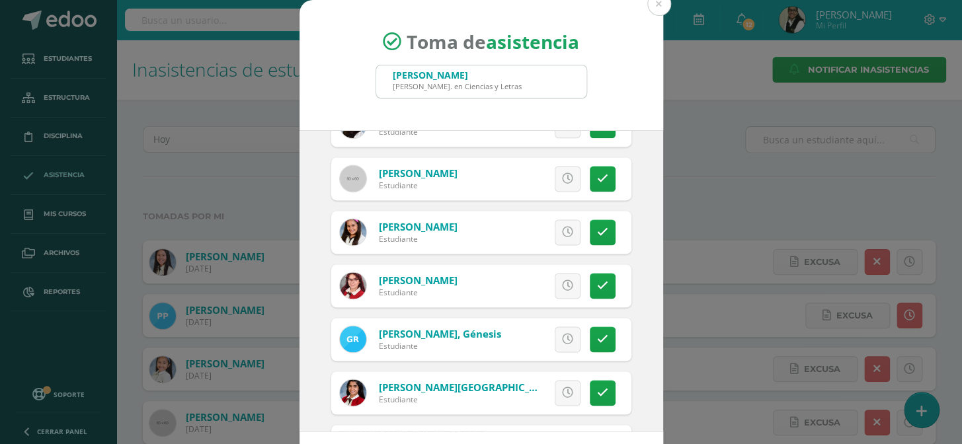
scroll to position [841, 0]
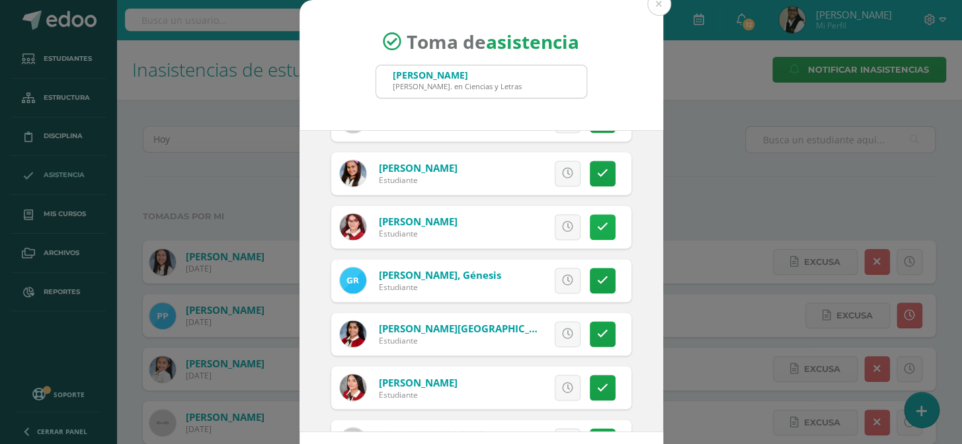
click at [597, 223] on icon at bounding box center [602, 226] width 11 height 11
click at [562, 328] on icon at bounding box center [567, 333] width 11 height 11
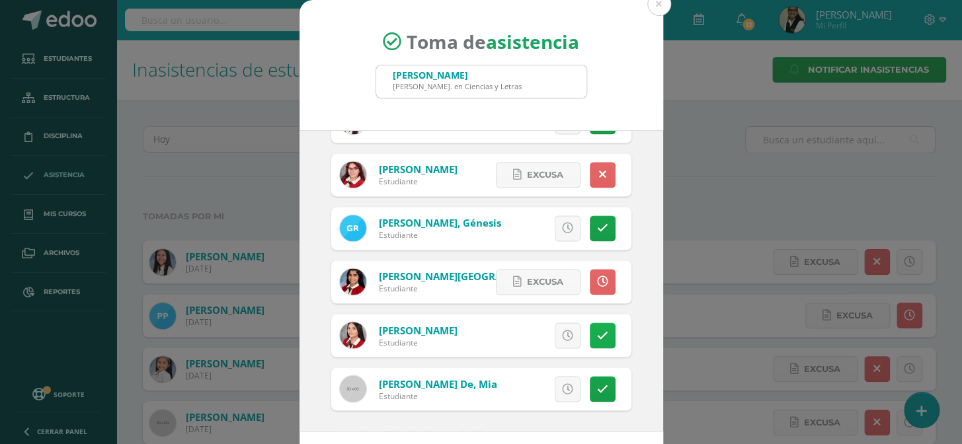
click at [594, 330] on link at bounding box center [602, 335] width 26 height 26
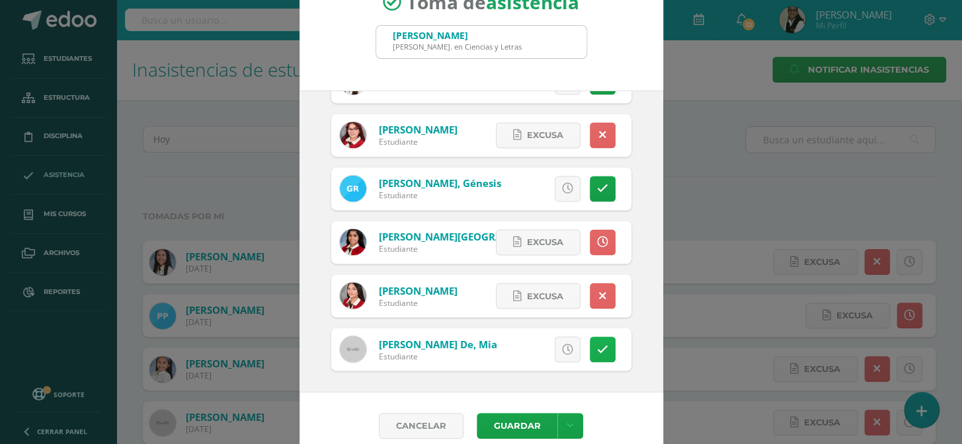
scroll to position [55, 0]
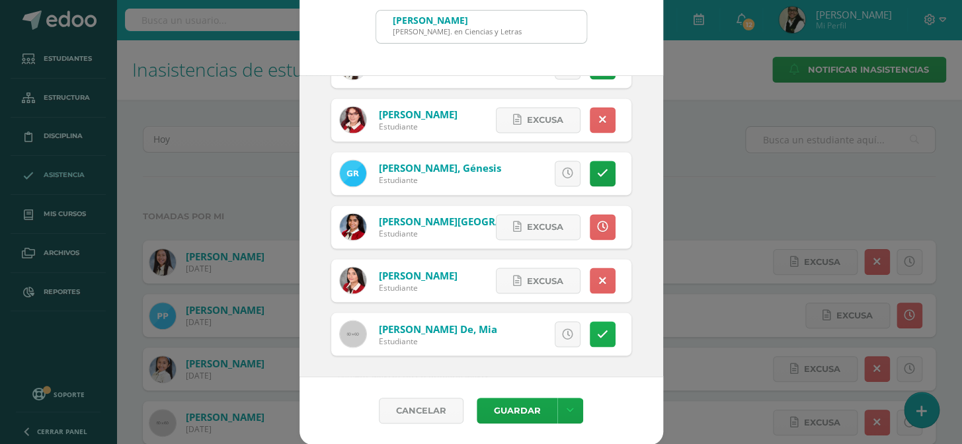
click at [593, 334] on link at bounding box center [602, 334] width 26 height 26
click at [509, 404] on button "Guardar" at bounding box center [516, 411] width 81 height 26
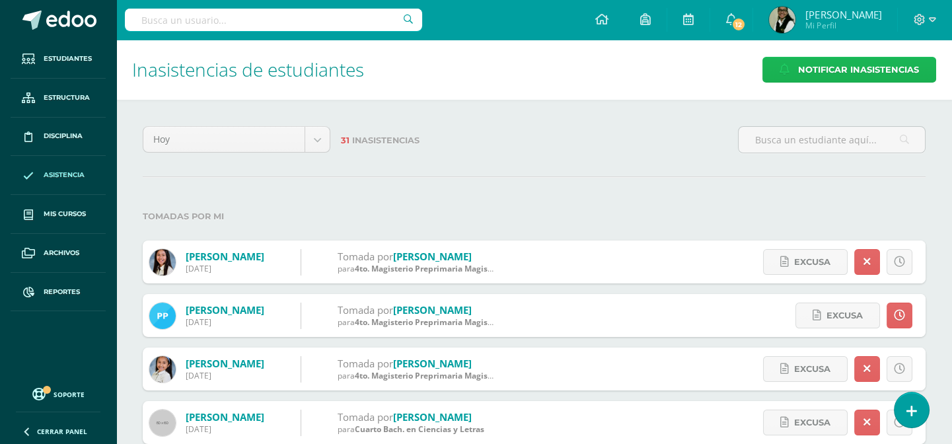
click at [856, 67] on span "Notificar Inasistencias" at bounding box center [858, 69] width 121 height 24
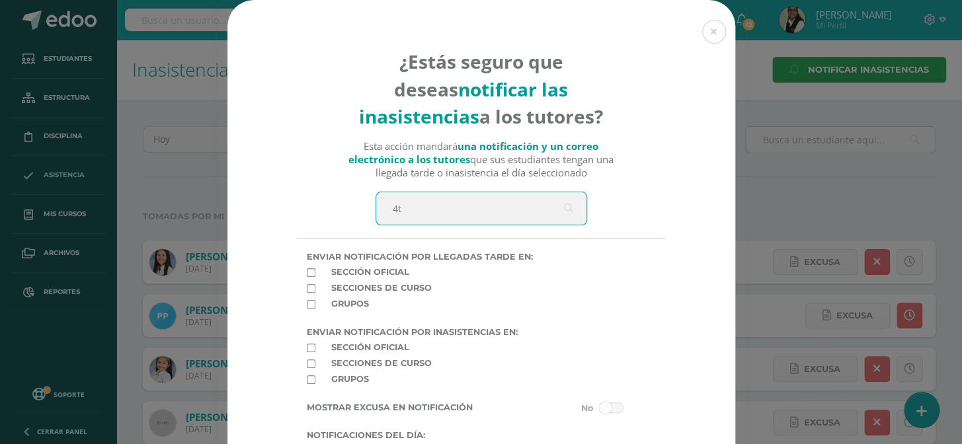
type input "4to"
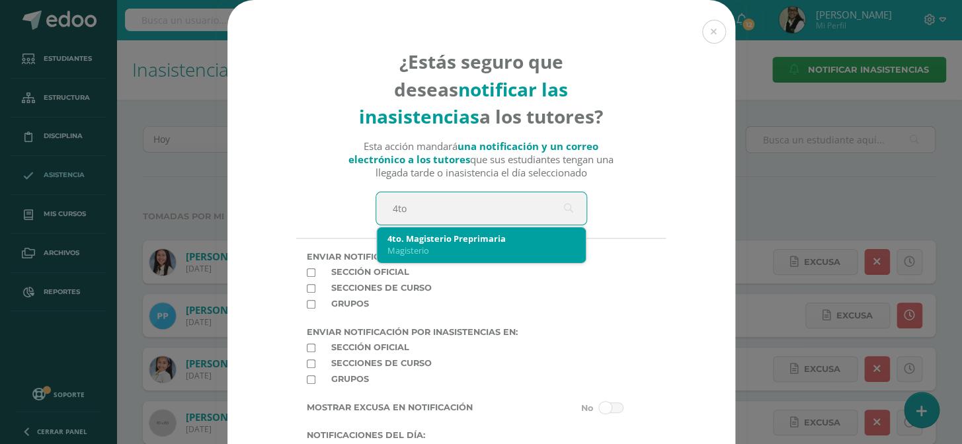
click at [519, 238] on div "4to. Magisterio Preprimaria" at bounding box center [481, 239] width 188 height 12
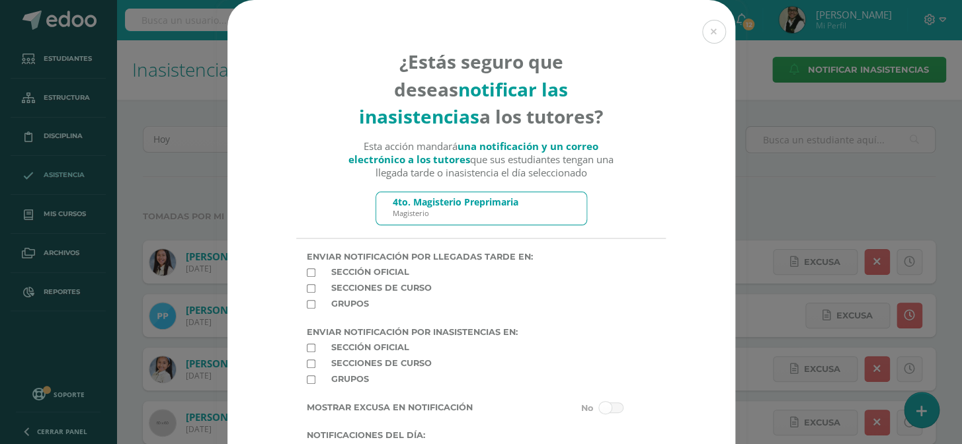
click at [307, 352] on input "checkbox" at bounding box center [311, 348] width 9 height 9
checkbox input "true"
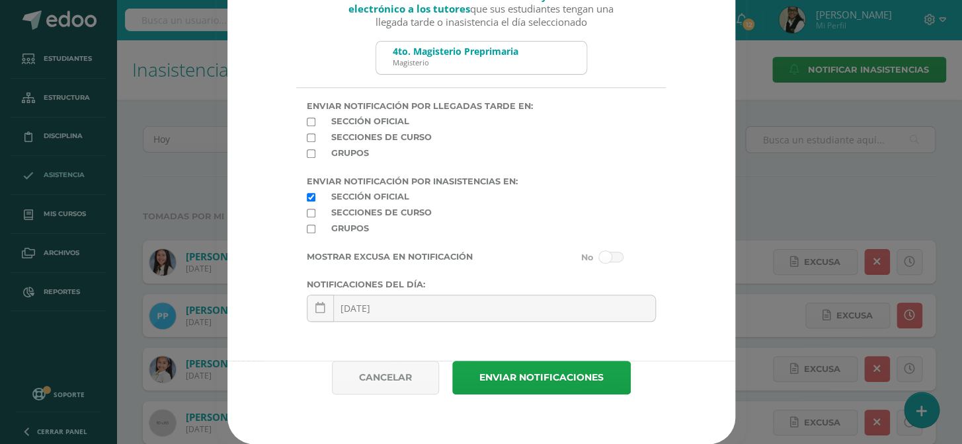
scroll to position [161, 0]
drag, startPoint x: 605, startPoint y: 256, endPoint x: 597, endPoint y: 308, distance: 52.2
click at [605, 257] on span at bounding box center [611, 257] width 24 height 11
click at [0, 0] on input "checkbox" at bounding box center [0, 0] width 0 height 0
click at [566, 377] on button "Enviar notificaciones" at bounding box center [541, 378] width 178 height 34
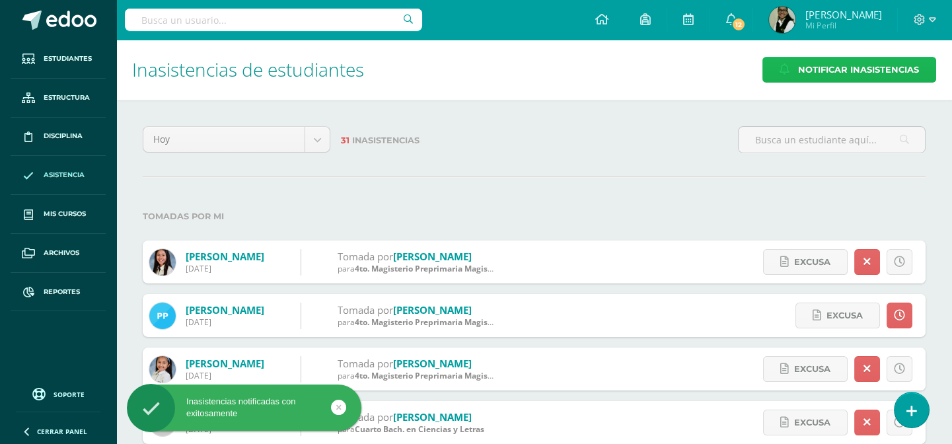
click at [866, 69] on span "Notificar Inasistencias" at bounding box center [858, 69] width 121 height 24
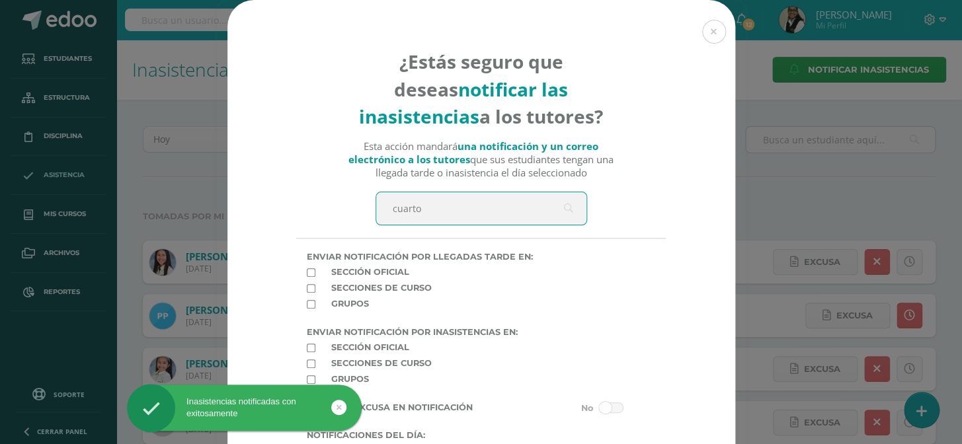
type input "cuarto"
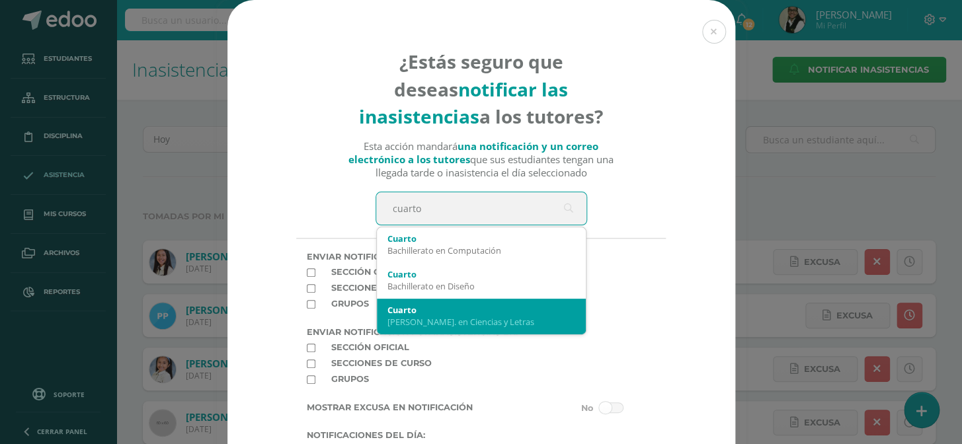
drag, startPoint x: 479, startPoint y: 324, endPoint x: 428, endPoint y: 351, distance: 57.6
click at [478, 326] on div "[PERSON_NAME]. en Ciencias y Letras" at bounding box center [481, 322] width 188 height 12
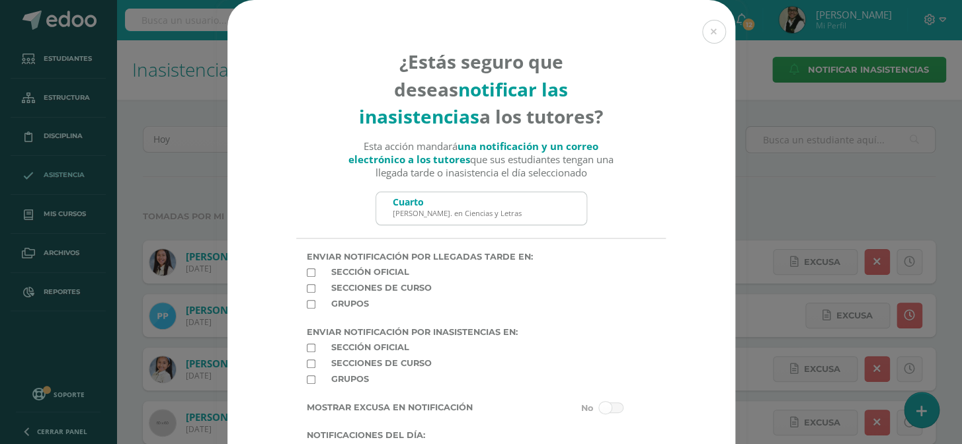
click at [307, 352] on input "checkbox" at bounding box center [311, 348] width 9 height 9
checkbox input "true"
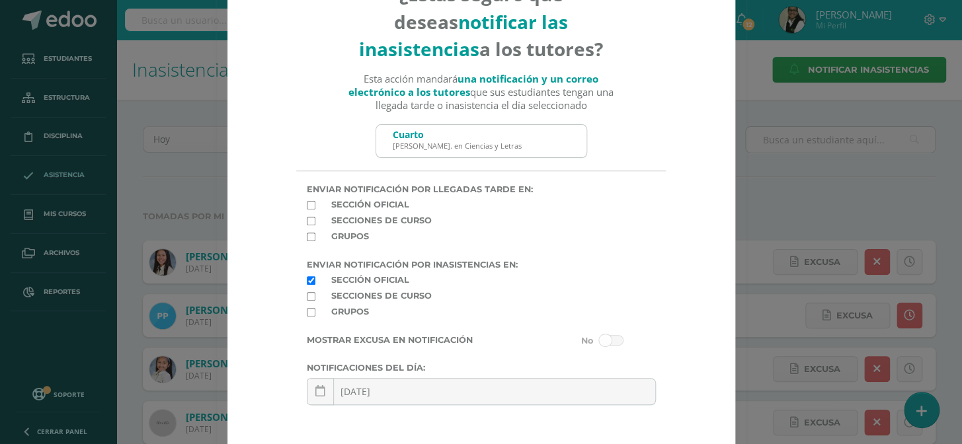
scroll to position [161, 0]
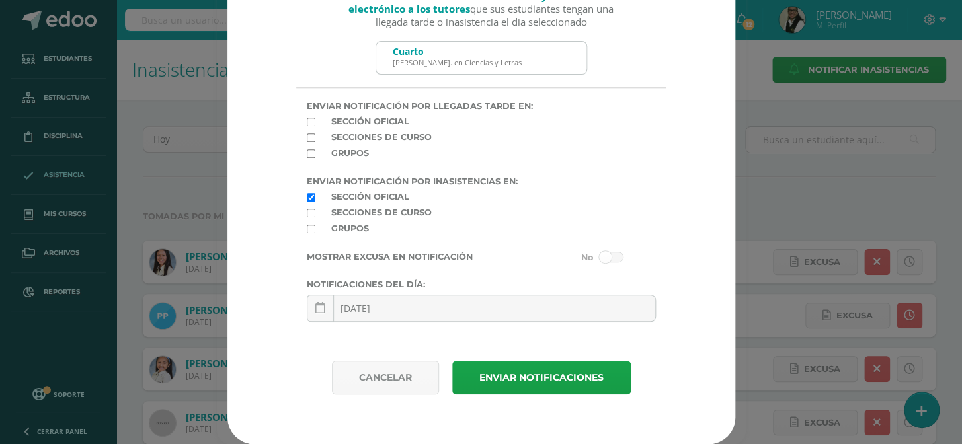
click at [611, 256] on span at bounding box center [611, 257] width 24 height 11
click at [0, 0] on input "checkbox" at bounding box center [0, 0] width 0 height 0
click at [577, 375] on button "Enviar notificaciones" at bounding box center [541, 378] width 178 height 34
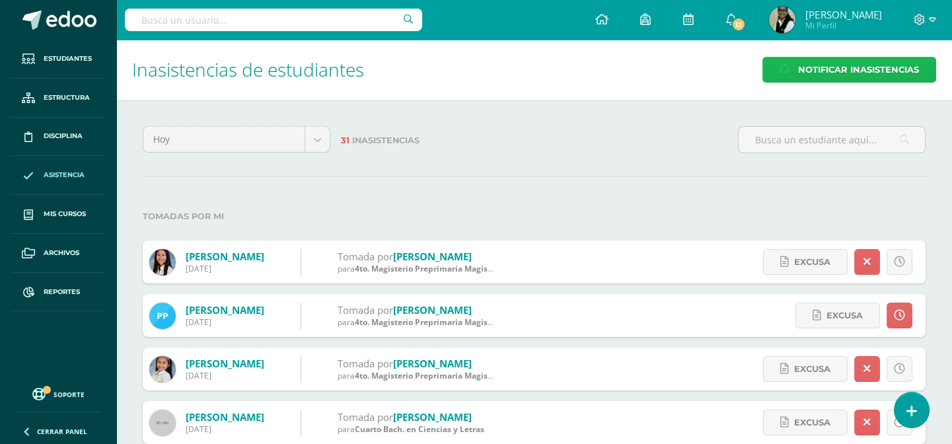
click at [847, 69] on span "Notificar Inasistencias" at bounding box center [858, 69] width 121 height 24
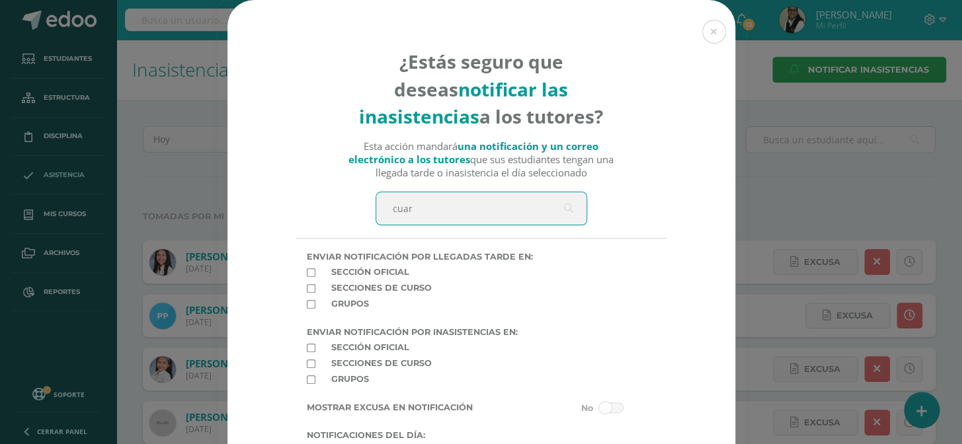
type input "cuaro"
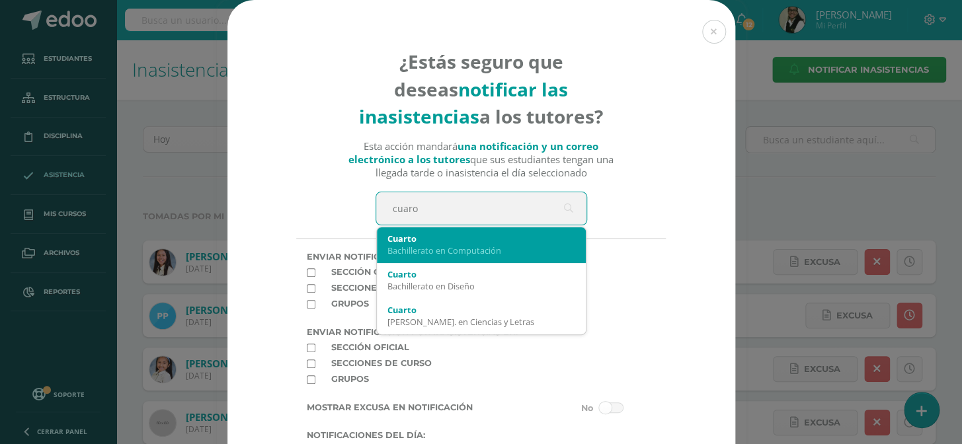
click at [480, 251] on div "Bachillerato en Computación" at bounding box center [481, 251] width 188 height 12
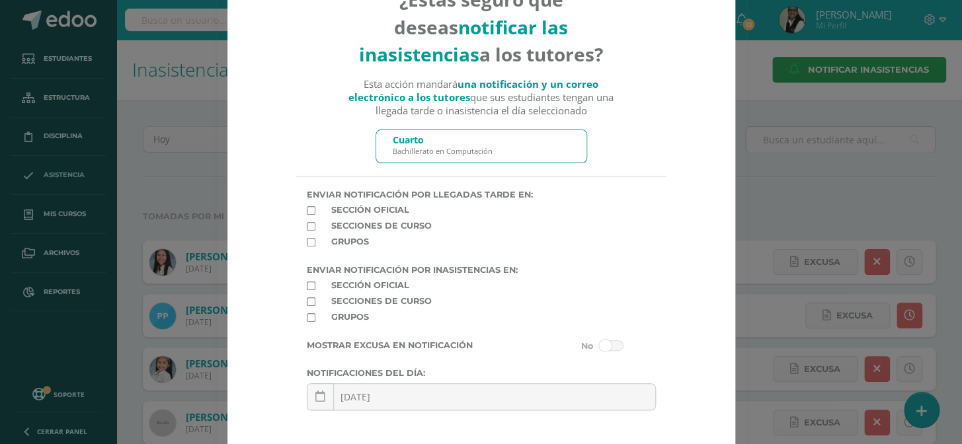
scroll to position [161, 0]
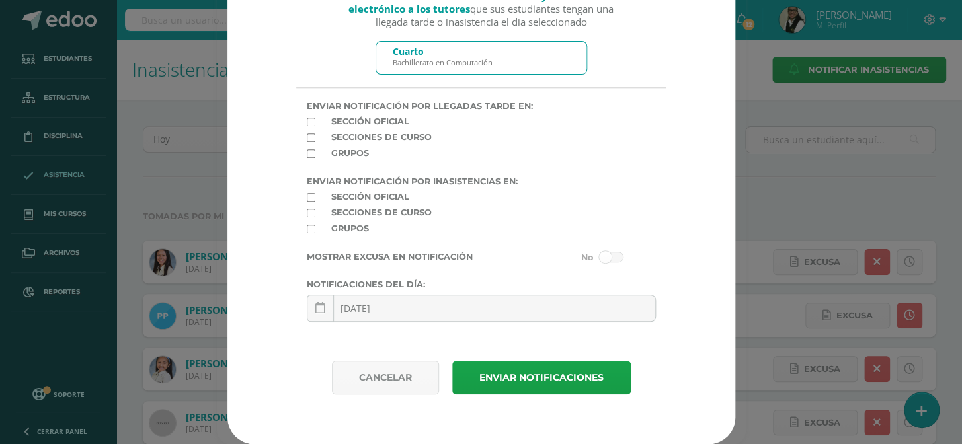
click at [307, 193] on input "checkbox" at bounding box center [311, 197] width 9 height 9
checkbox input "true"
click at [601, 254] on span at bounding box center [611, 257] width 24 height 11
click at [0, 0] on input "checkbox" at bounding box center [0, 0] width 0 height 0
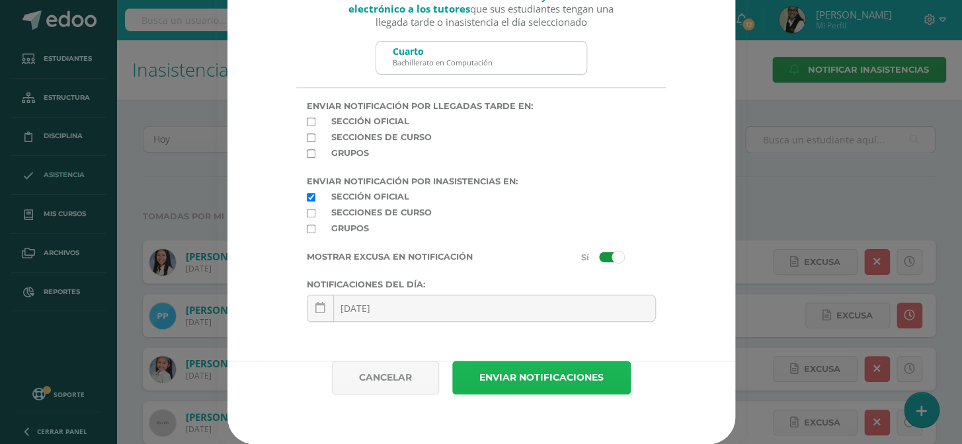
click at [547, 380] on button "Enviar notificaciones" at bounding box center [541, 378] width 178 height 34
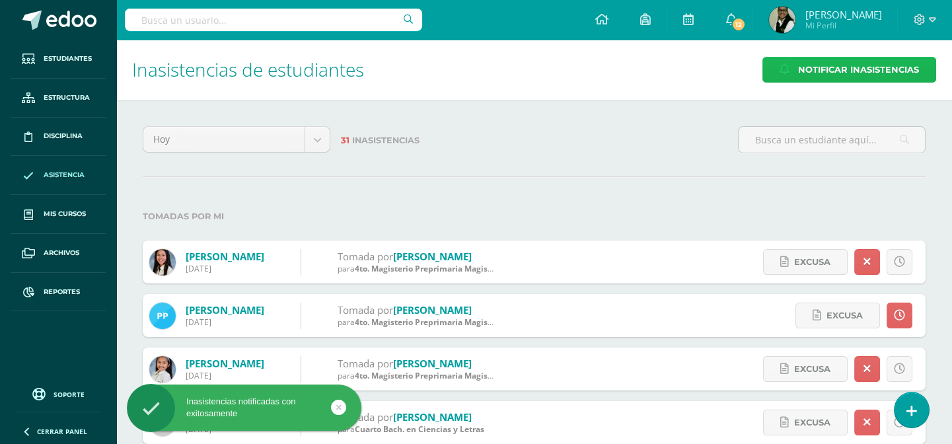
click at [864, 73] on span "Notificar Inasistencias" at bounding box center [858, 69] width 121 height 24
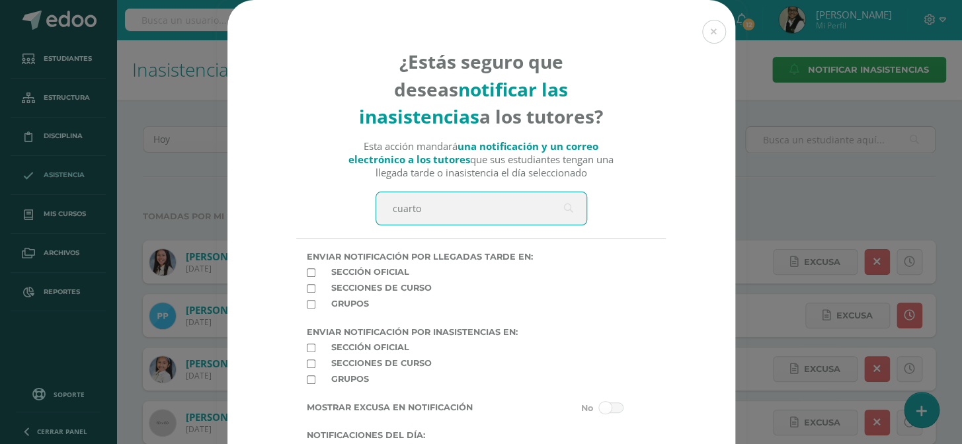
type input "cuarto"
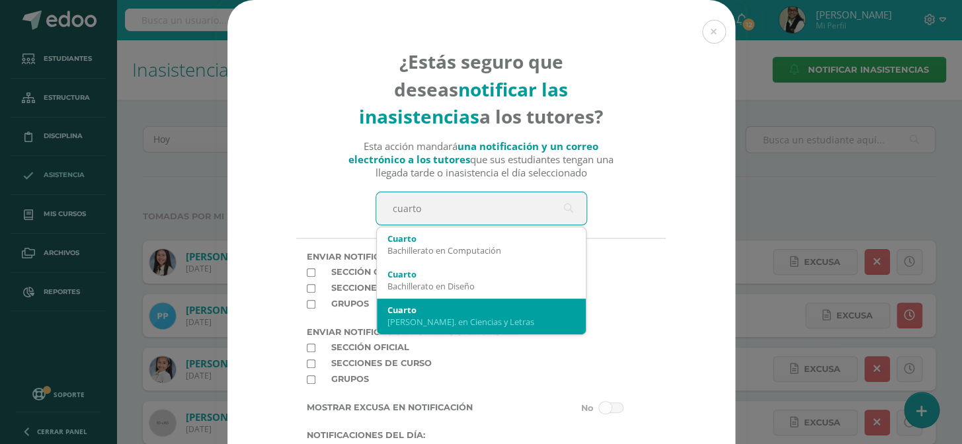
click at [398, 314] on div "Cuarto" at bounding box center [481, 310] width 188 height 12
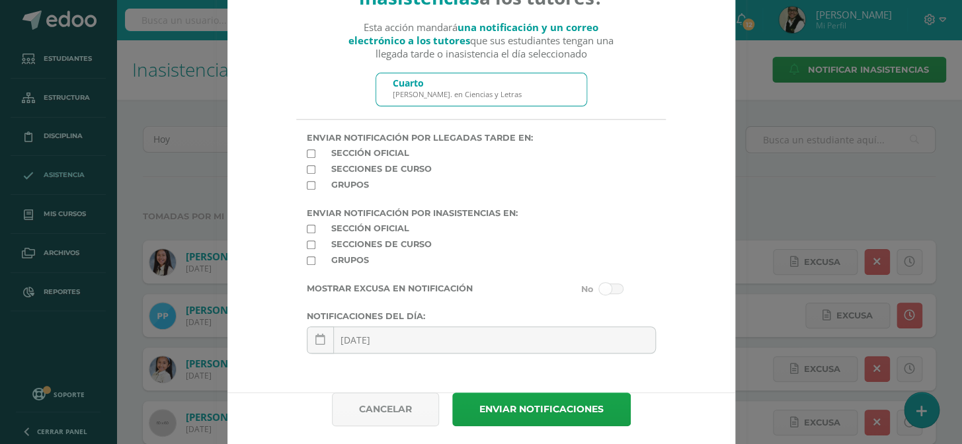
scroll to position [120, 0]
drag, startPoint x: 309, startPoint y: 234, endPoint x: 315, endPoint y: 238, distance: 7.1
click at [309, 233] on input "checkbox" at bounding box center [311, 228] width 9 height 9
checkbox input "true"
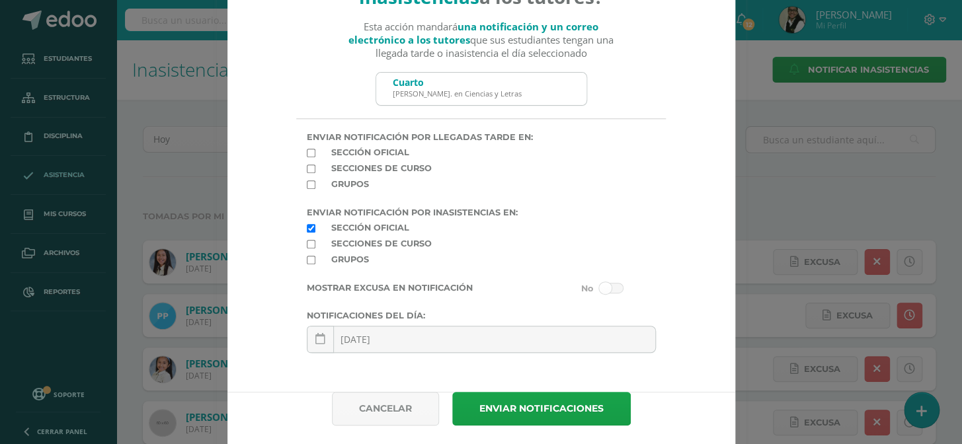
click at [613, 298] on label at bounding box center [601, 290] width 120 height 15
click at [0, 0] on input "checkbox" at bounding box center [0, 0] width 0 height 0
click at [533, 418] on button "Enviar notificaciones" at bounding box center [541, 409] width 178 height 34
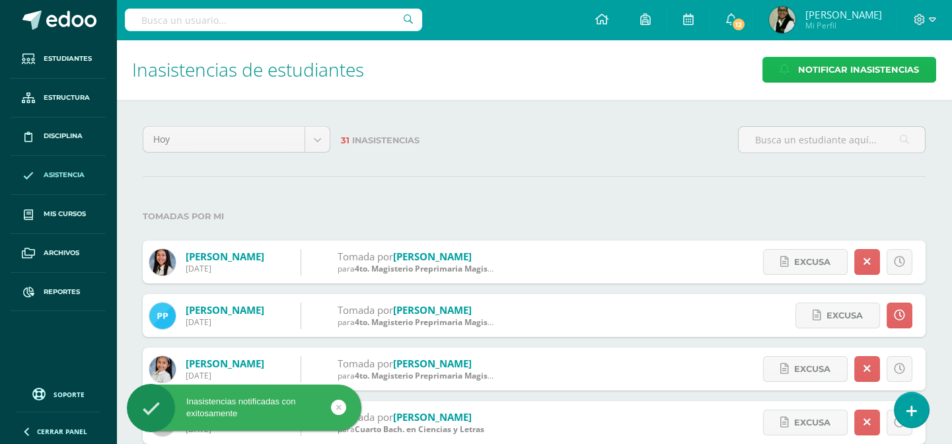
click at [834, 69] on span "Notificar Inasistencias" at bounding box center [858, 69] width 121 height 24
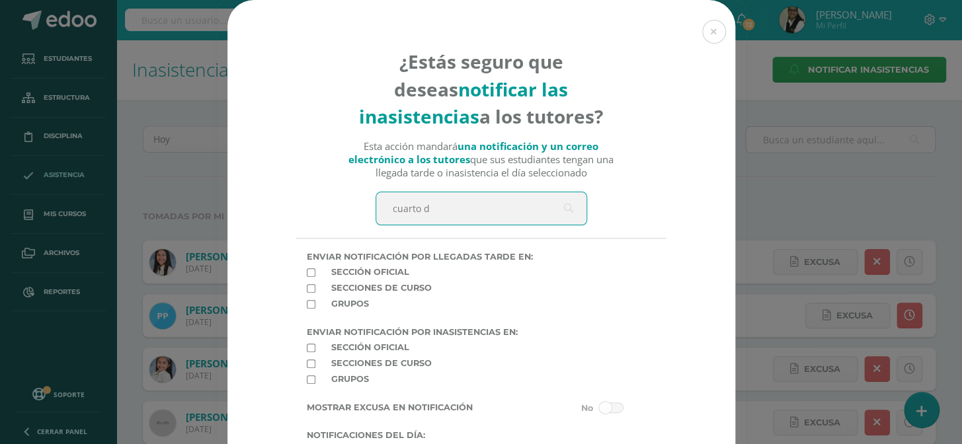
type input "cuarto di"
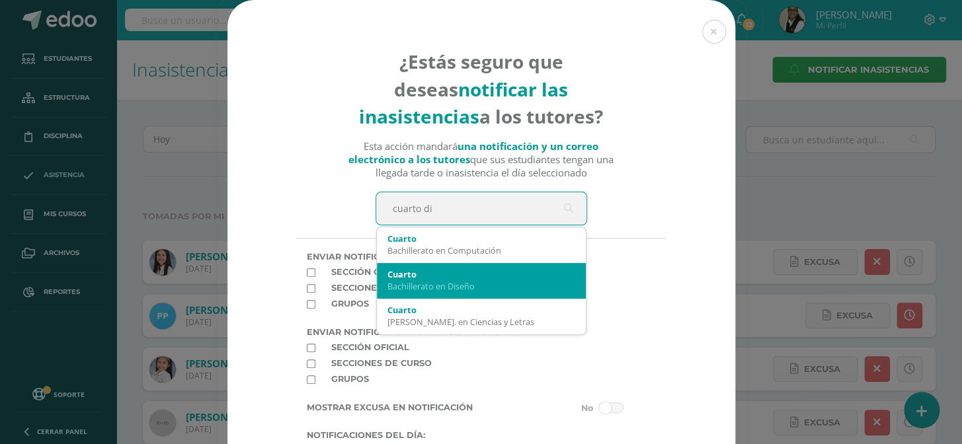
click at [452, 291] on div "Bachillerato en Diseño" at bounding box center [481, 286] width 188 height 12
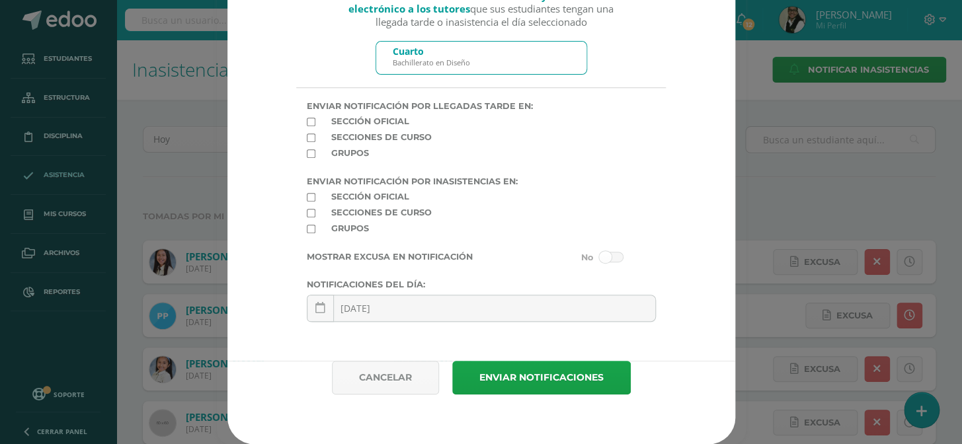
scroll to position [161, 0]
drag, startPoint x: 307, startPoint y: 192, endPoint x: 562, endPoint y: 252, distance: 262.1
click at [313, 195] on label at bounding box center [316, 197] width 30 height 11
click at [313, 195] on input "checkbox" at bounding box center [311, 197] width 9 height 9
checkbox input "true"
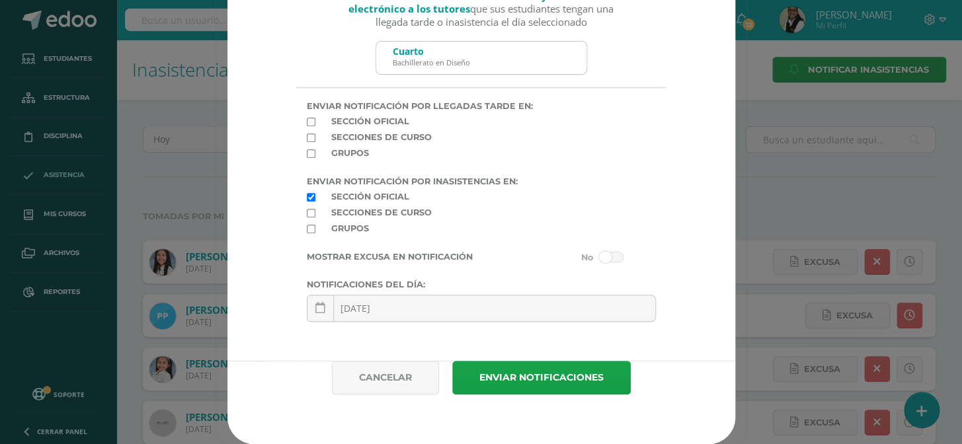
click at [614, 258] on span at bounding box center [611, 257] width 24 height 11
click at [0, 0] on input "checkbox" at bounding box center [0, 0] width 0 height 0
click at [586, 363] on button "Enviar notificaciones" at bounding box center [541, 378] width 178 height 34
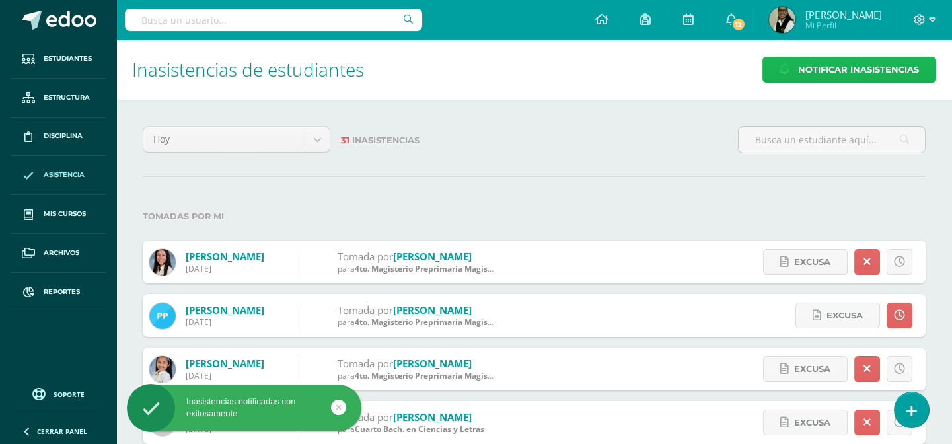
click at [827, 66] on span "Notificar Inasistencias" at bounding box center [858, 69] width 121 height 24
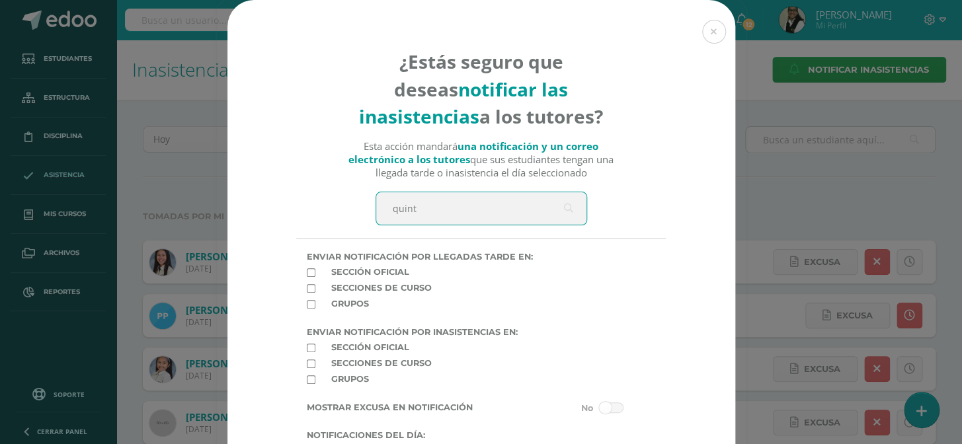
type input "quinto"
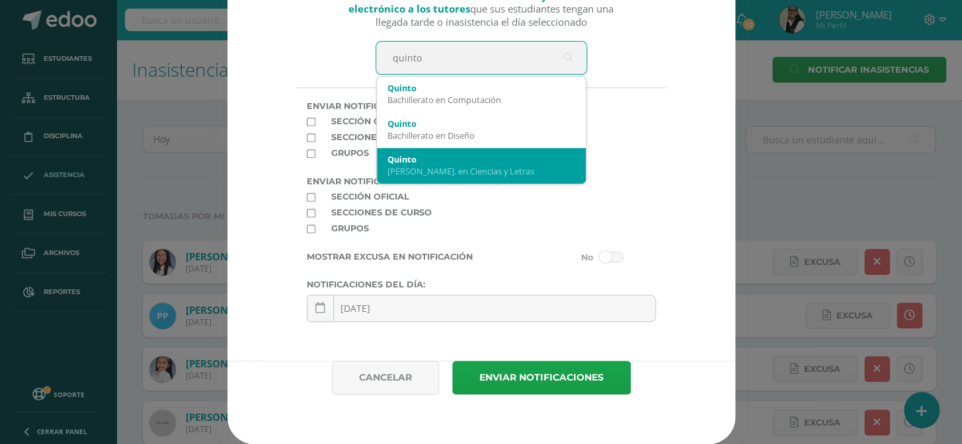
scroll to position [161, 0]
click at [427, 165] on div "[PERSON_NAME]. en Ciencias y Letras" at bounding box center [481, 171] width 188 height 12
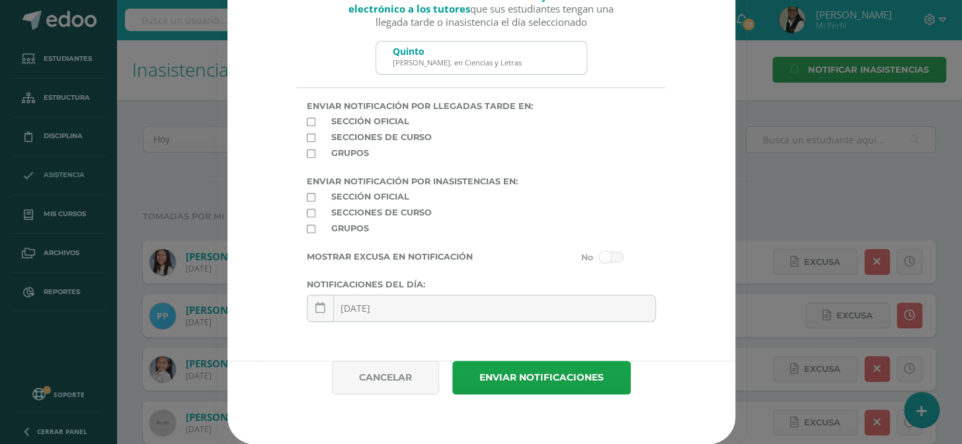
drag, startPoint x: 303, startPoint y: 192, endPoint x: 374, endPoint y: 239, distance: 85.4
click at [307, 193] on input "checkbox" at bounding box center [311, 197] width 9 height 9
checkbox input "true"
drag, startPoint x: 609, startPoint y: 253, endPoint x: 583, endPoint y: 305, distance: 58.2
click at [609, 254] on span at bounding box center [611, 257] width 24 height 11
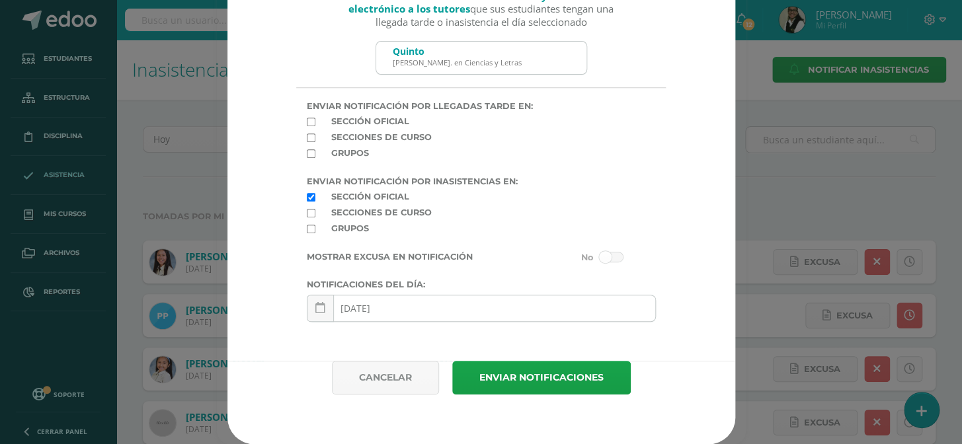
click at [0, 0] on input "checkbox" at bounding box center [0, 0] width 0 height 0
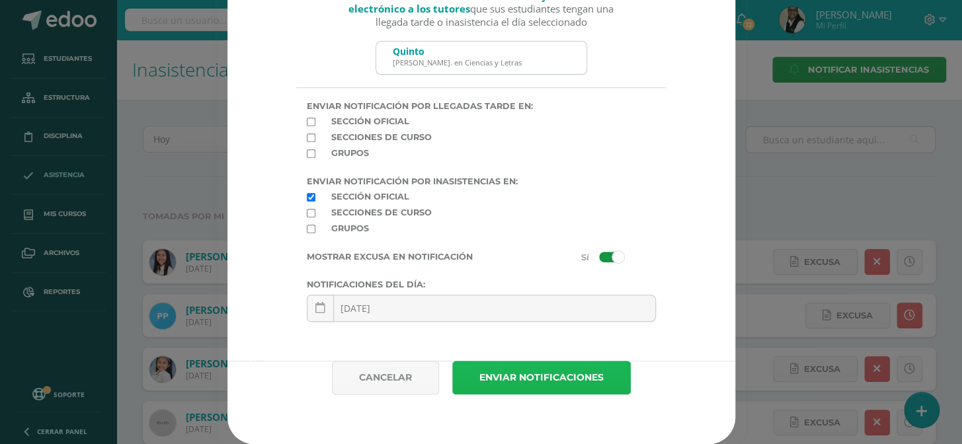
click at [566, 374] on button "Enviar notificaciones" at bounding box center [541, 378] width 178 height 34
